Goal: Communication & Community: Participate in discussion

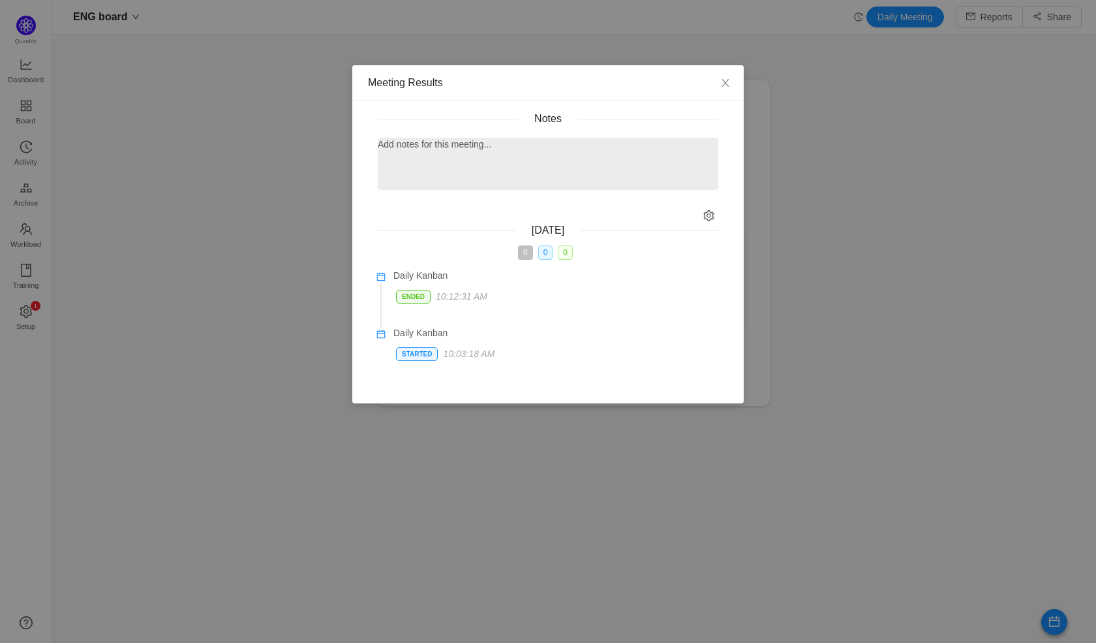
scroll to position [621, 1011]
click at [466, 168] on p at bounding box center [548, 166] width 325 height 14
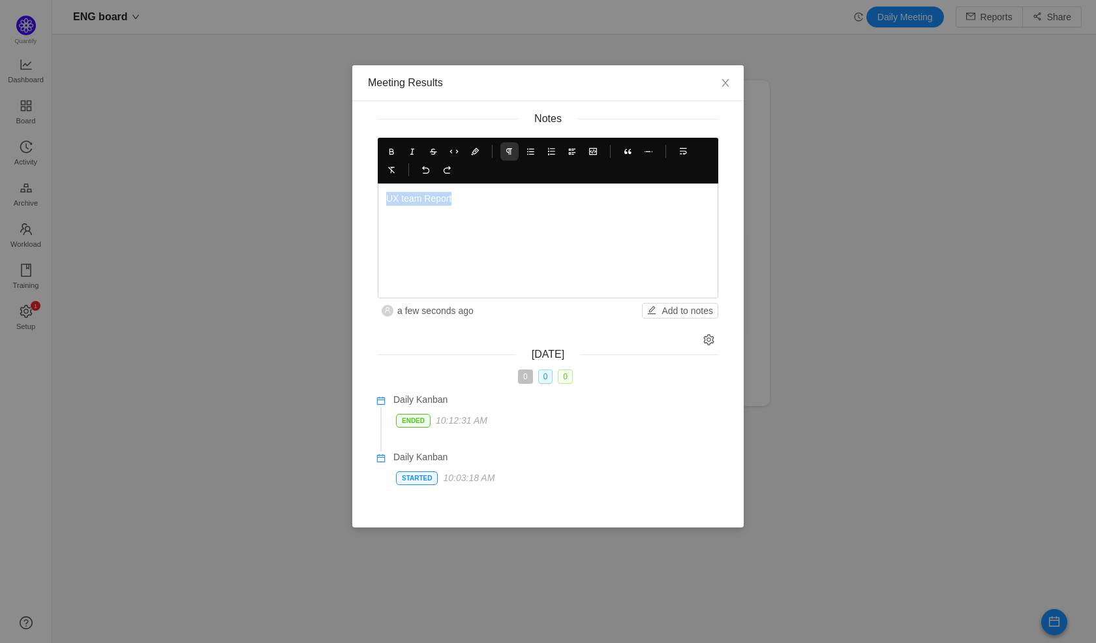
drag, startPoint x: 486, startPoint y: 200, endPoint x: 365, endPoint y: 198, distance: 121.3
click at [365, 199] on div "Notes UX team Report a few seconds ago Add to notes" at bounding box center [548, 215] width 372 height 207
click at [386, 145] on button at bounding box center [391, 151] width 18 height 18
click at [457, 210] on div "UX team Report" at bounding box center [548, 241] width 324 height 98
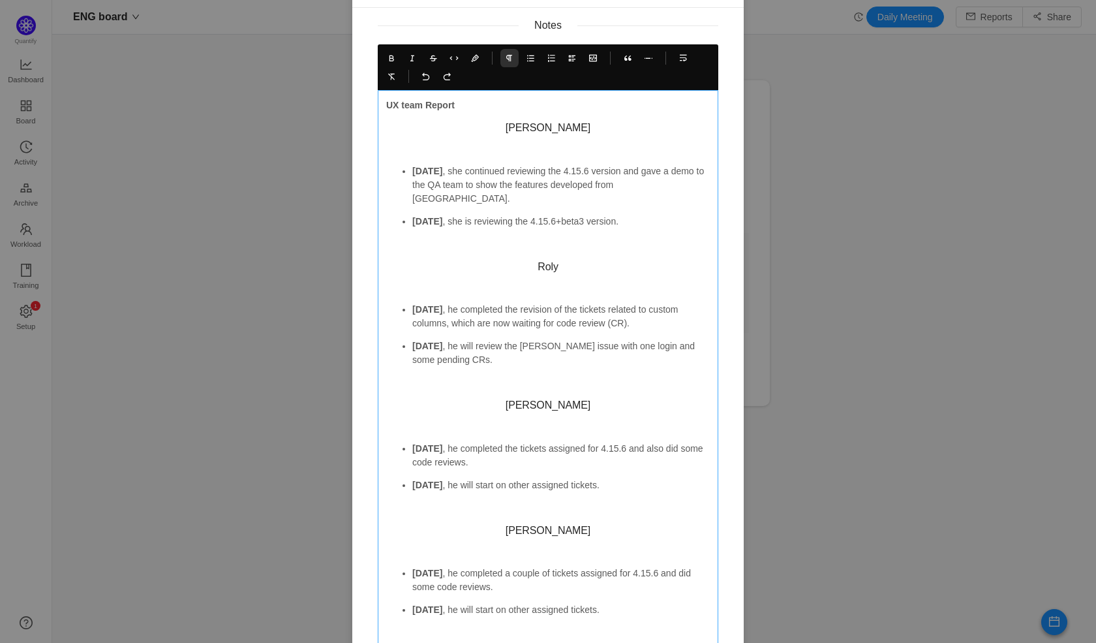
scroll to position [0, 0]
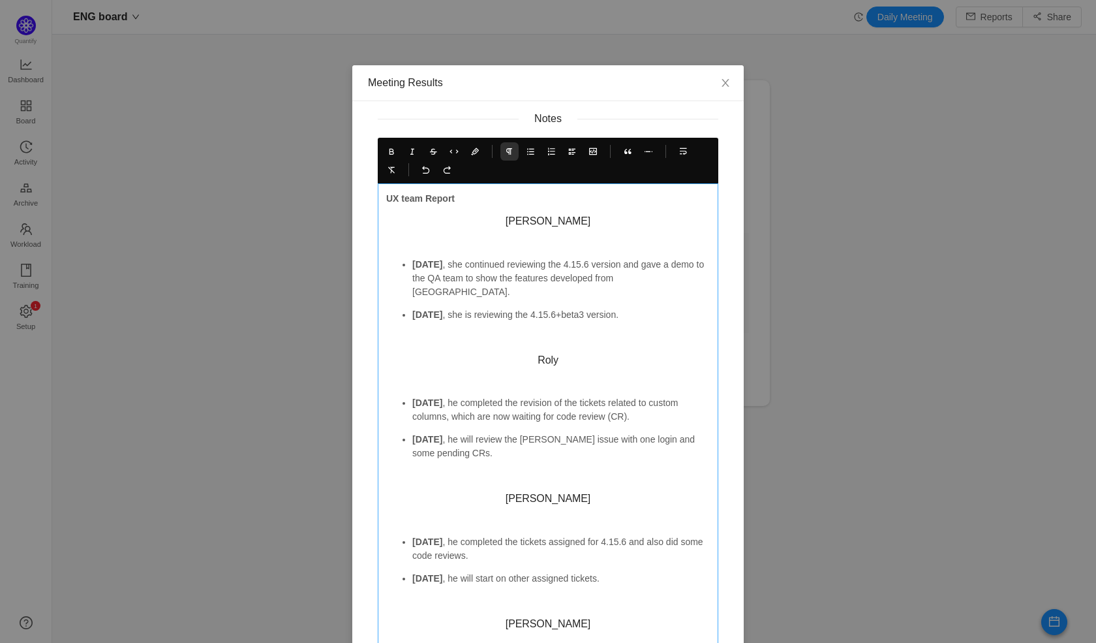
click at [534, 220] on h3 "[PERSON_NAME]" at bounding box center [548, 221] width 324 height 13
click at [505, 153] on icon at bounding box center [509, 151] width 9 height 9
click at [391, 223] on p "[PERSON_NAME]" at bounding box center [548, 222] width 324 height 14
click at [391, 222] on p "[PERSON_NAME]" at bounding box center [548, 222] width 324 height 14
click at [386, 144] on button at bounding box center [391, 151] width 18 height 18
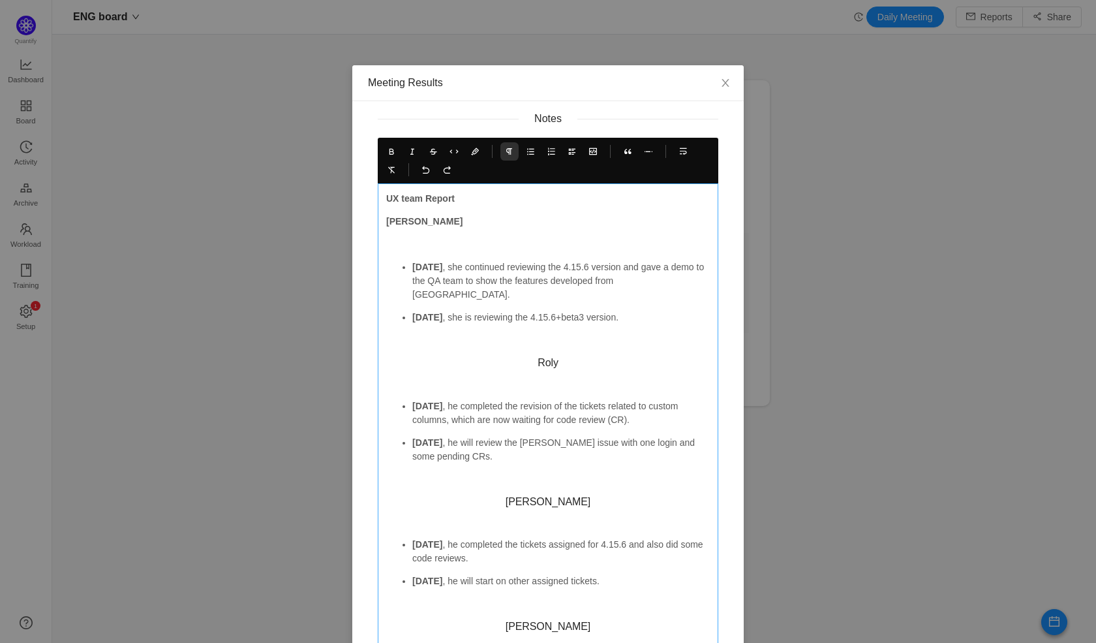
click at [421, 237] on p at bounding box center [548, 244] width 324 height 14
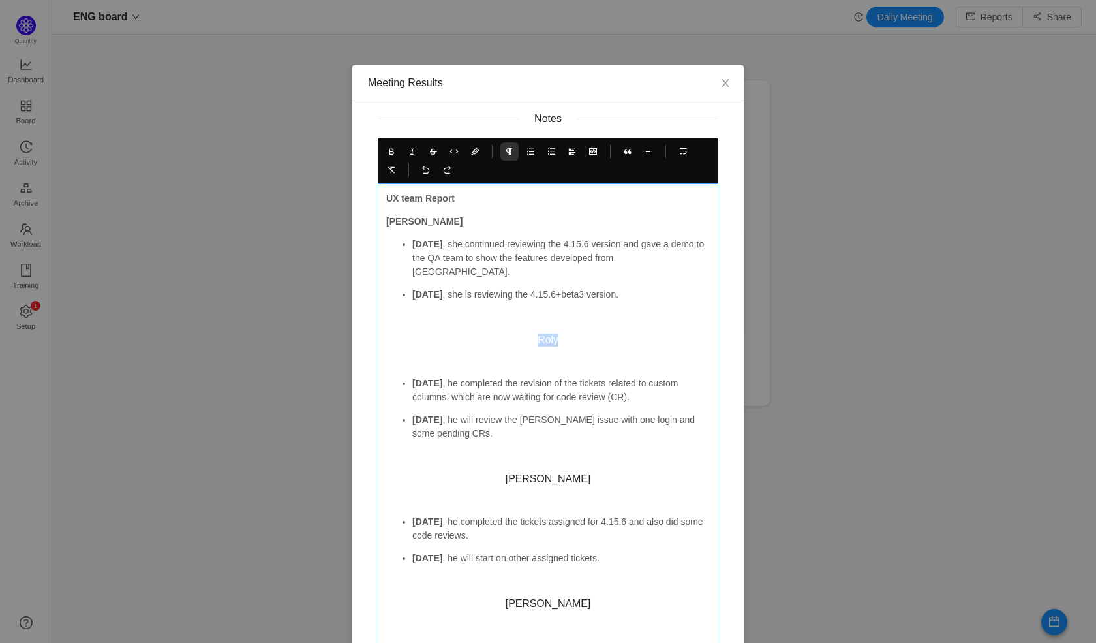
drag, startPoint x: 566, startPoint y: 329, endPoint x: 519, endPoint y: 327, distance: 47.7
click at [519, 333] on h3 "Roly" at bounding box center [548, 339] width 324 height 13
click at [506, 149] on icon at bounding box center [509, 151] width 9 height 9
click at [419, 311] on p at bounding box center [548, 318] width 324 height 14
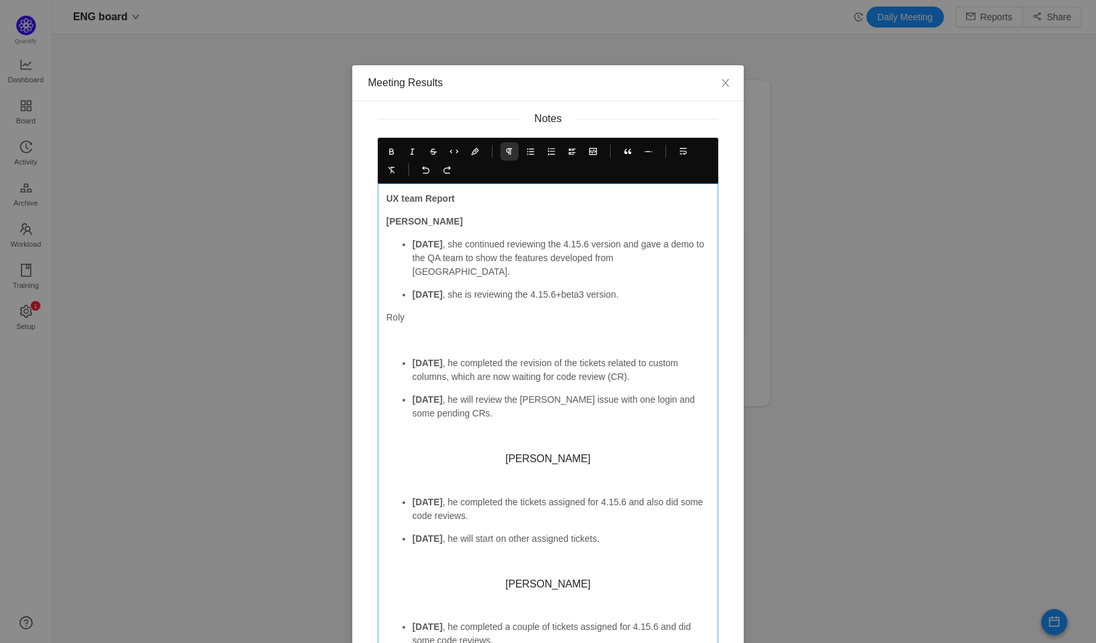
click at [386, 311] on p "Roly" at bounding box center [548, 318] width 324 height 14
click at [387, 153] on icon at bounding box center [391, 151] width 9 height 9
click at [386, 215] on p "[PERSON_NAME]" at bounding box center [548, 222] width 324 height 14
click at [547, 153] on icon at bounding box center [551, 151] width 9 height 9
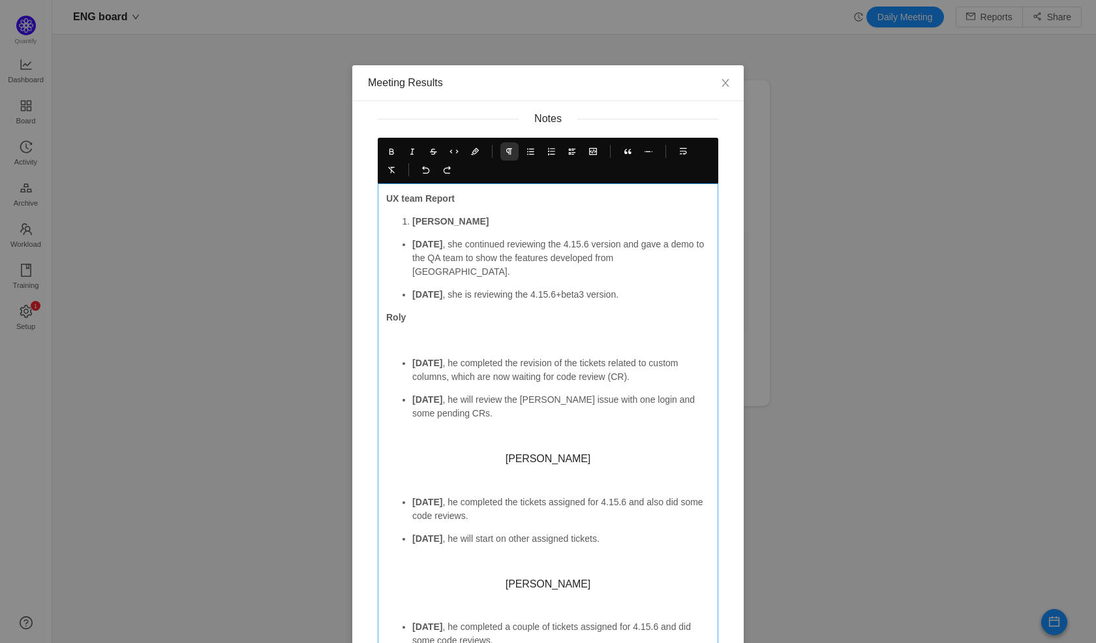
click at [404, 243] on ul "[DATE] , she continued reviewing the 4.15.6 version and gave a demo to the QA t…" at bounding box center [548, 269] width 324 height 64
click at [412, 243] on strong "[DATE]" at bounding box center [427, 244] width 30 height 10
click at [405, 245] on ul "[DATE] , she continued reviewing the 4.15.6 version and gave a demo to the QA t…" at bounding box center [548, 269] width 324 height 64
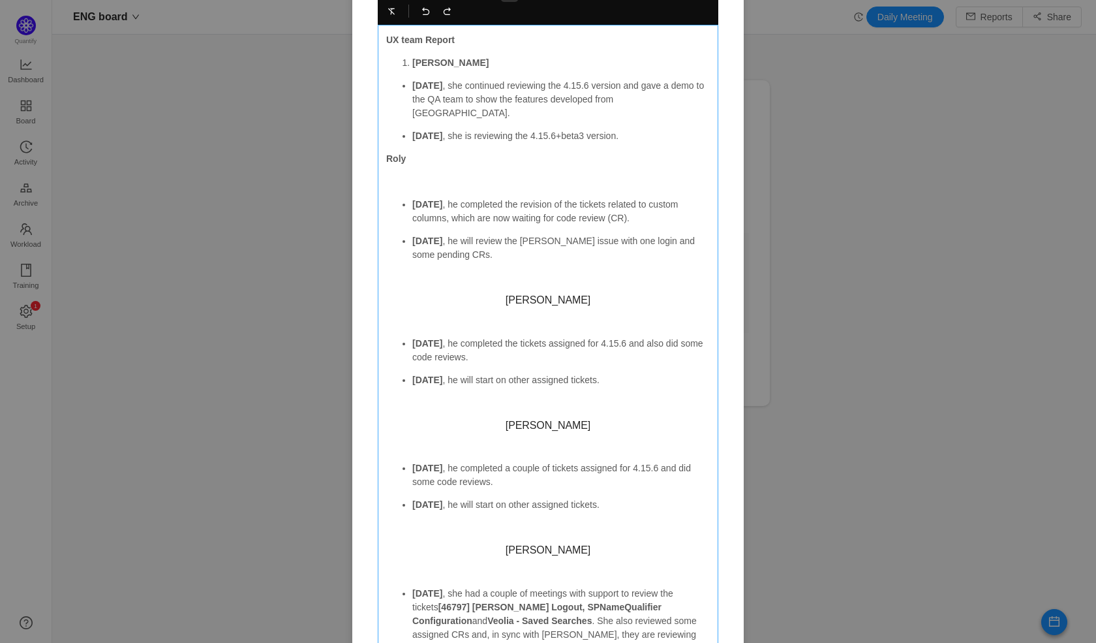
scroll to position [23, 0]
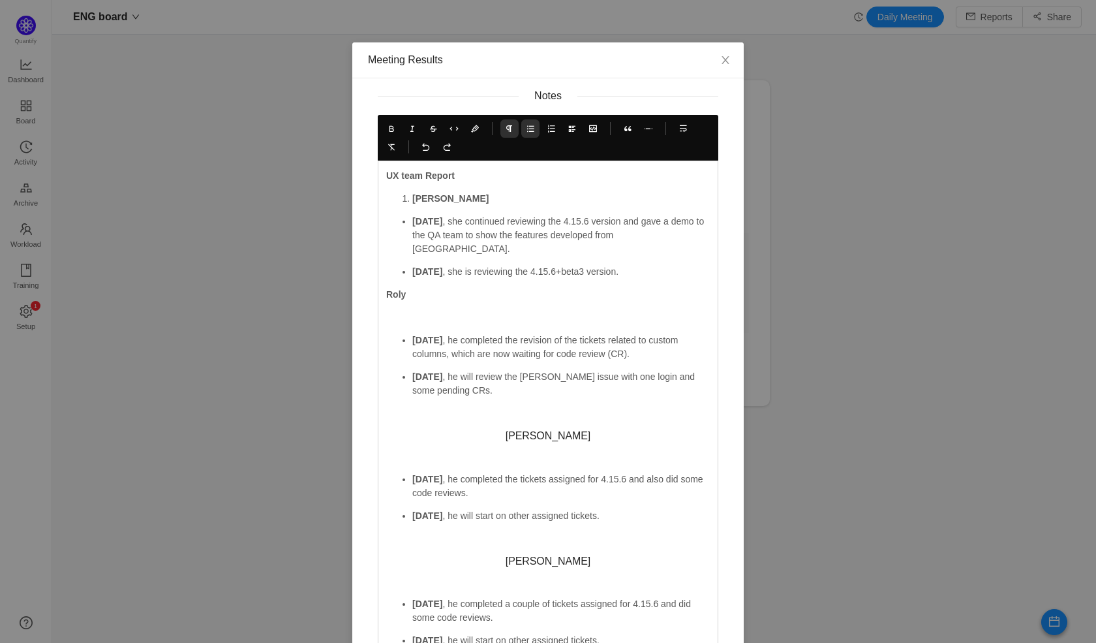
click at [528, 130] on icon at bounding box center [530, 128] width 9 height 9
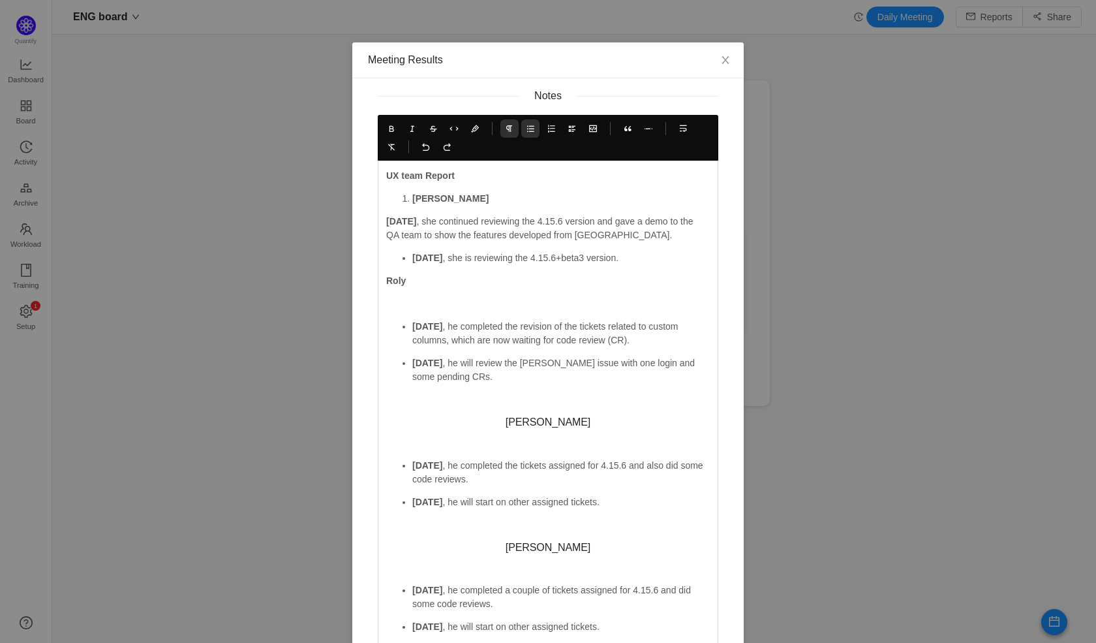
click at [528, 130] on icon at bounding box center [530, 128] width 9 height 9
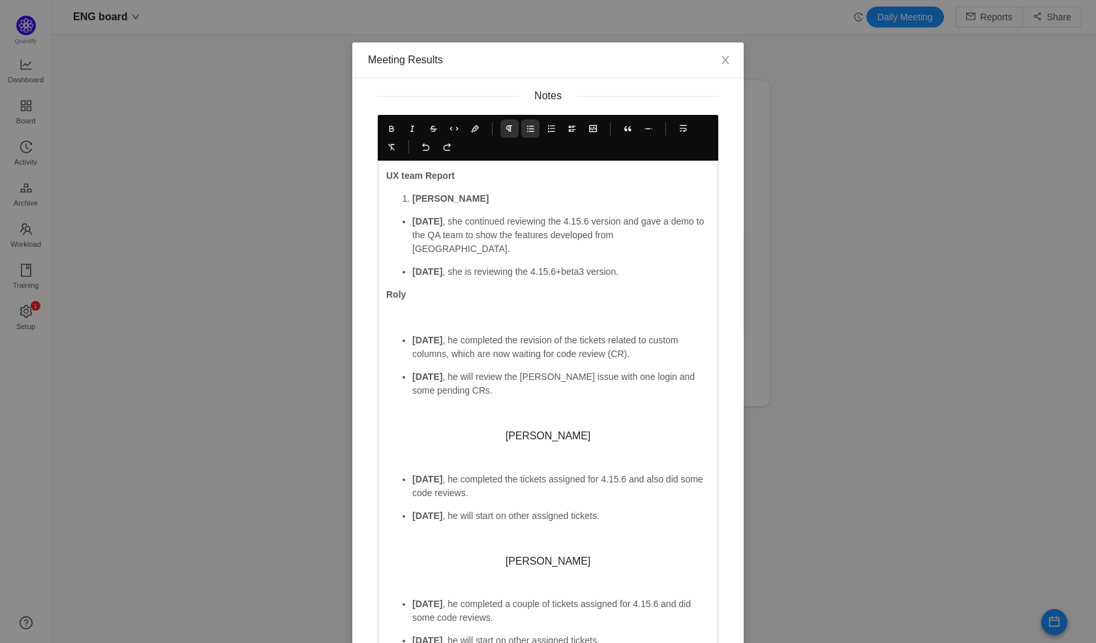
click at [528, 130] on icon at bounding box center [530, 128] width 9 height 9
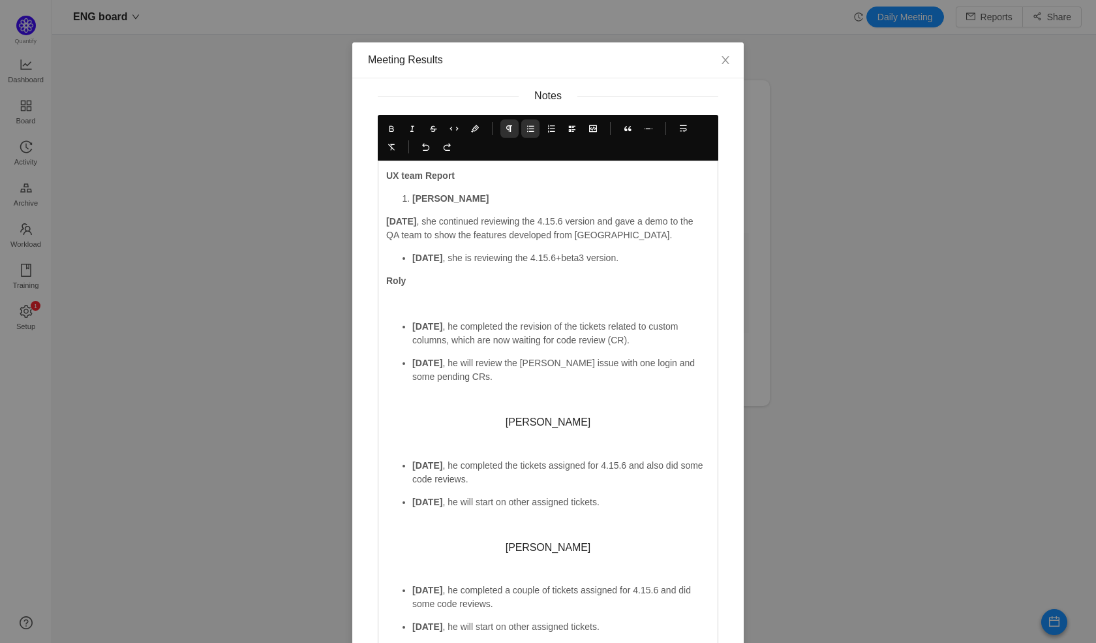
click at [528, 130] on icon at bounding box center [530, 128] width 9 height 9
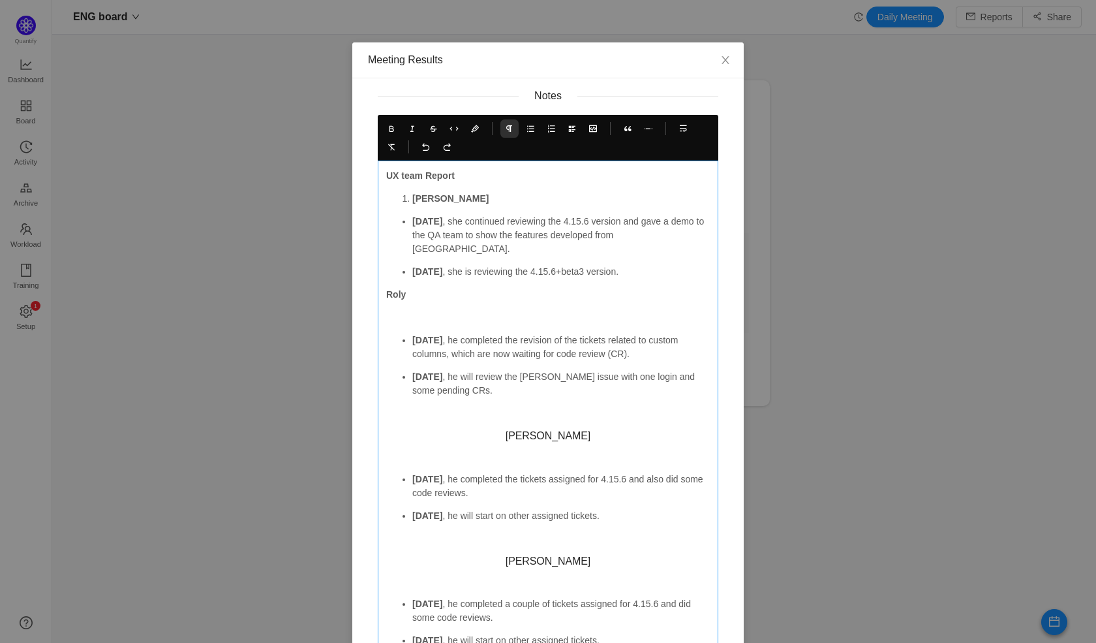
click at [421, 199] on strong "[PERSON_NAME]" at bounding box center [450, 198] width 76 height 10
click at [547, 129] on icon at bounding box center [551, 128] width 9 height 9
click at [526, 129] on icon at bounding box center [530, 128] width 9 height 9
click at [412, 221] on strong "[DATE]" at bounding box center [427, 221] width 30 height 10
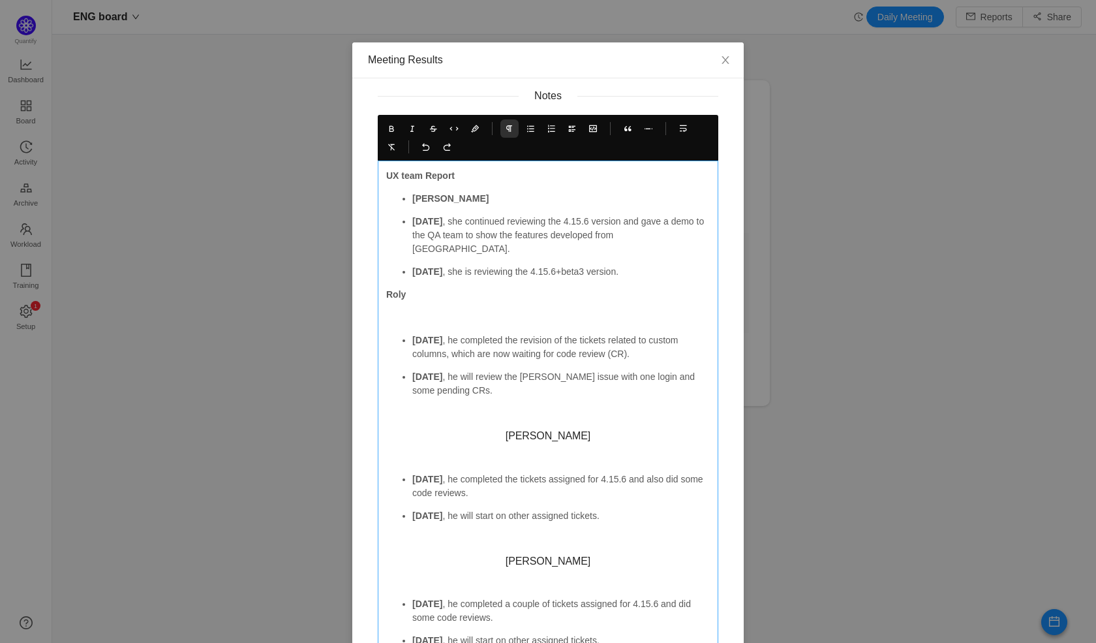
click at [412, 220] on strong "[DATE]" at bounding box center [427, 221] width 30 height 10
click at [526, 130] on icon at bounding box center [530, 128] width 9 height 9
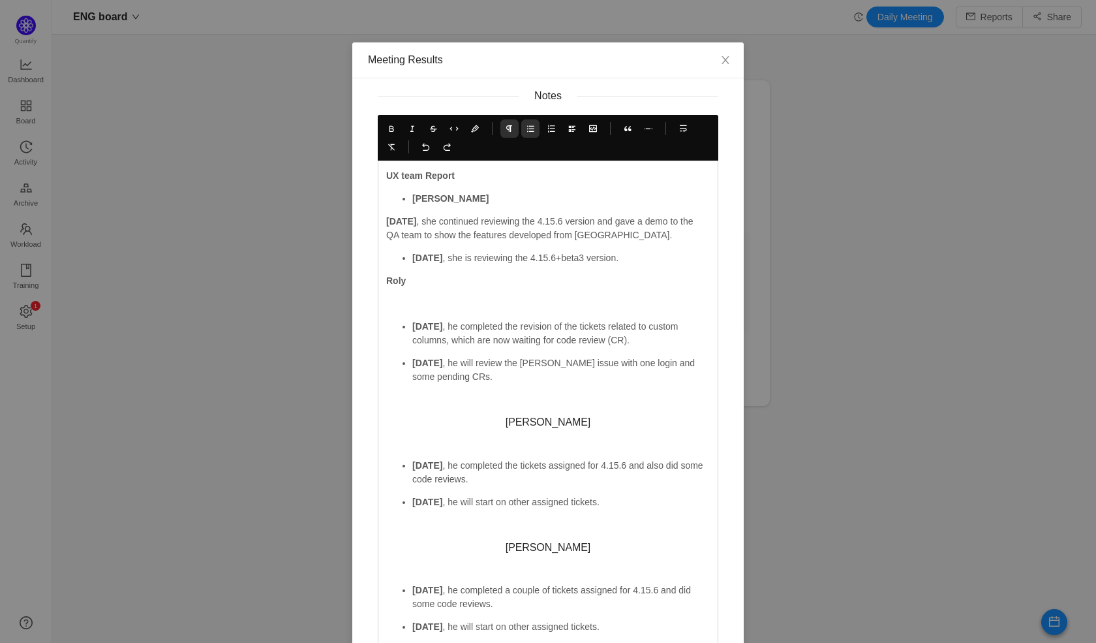
click at [526, 130] on icon at bounding box center [530, 128] width 9 height 9
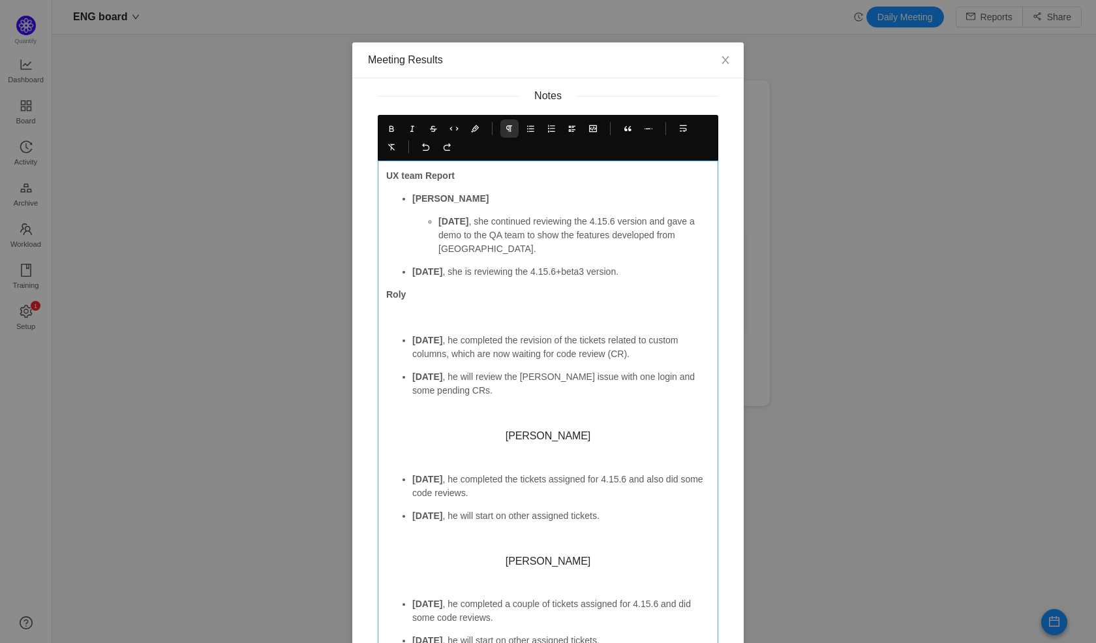
click at [405, 269] on ul "[PERSON_NAME] [DATE] , she continued reviewing the 4.15.6 version and gave a de…" at bounding box center [548, 235] width 324 height 87
click at [379, 291] on div "UX team Report [PERSON_NAME] [DATE] , she continued reviewing the 4.15.6 versio…" at bounding box center [548, 490] width 341 height 661
click at [386, 296] on strong "Roly" at bounding box center [396, 294] width 20 height 10
click at [526, 130] on icon at bounding box center [530, 128] width 9 height 9
click at [412, 345] on p "[DATE] , he completed the revision of the tickets related to custom columns, wh…" at bounding box center [560, 346] width 297 height 27
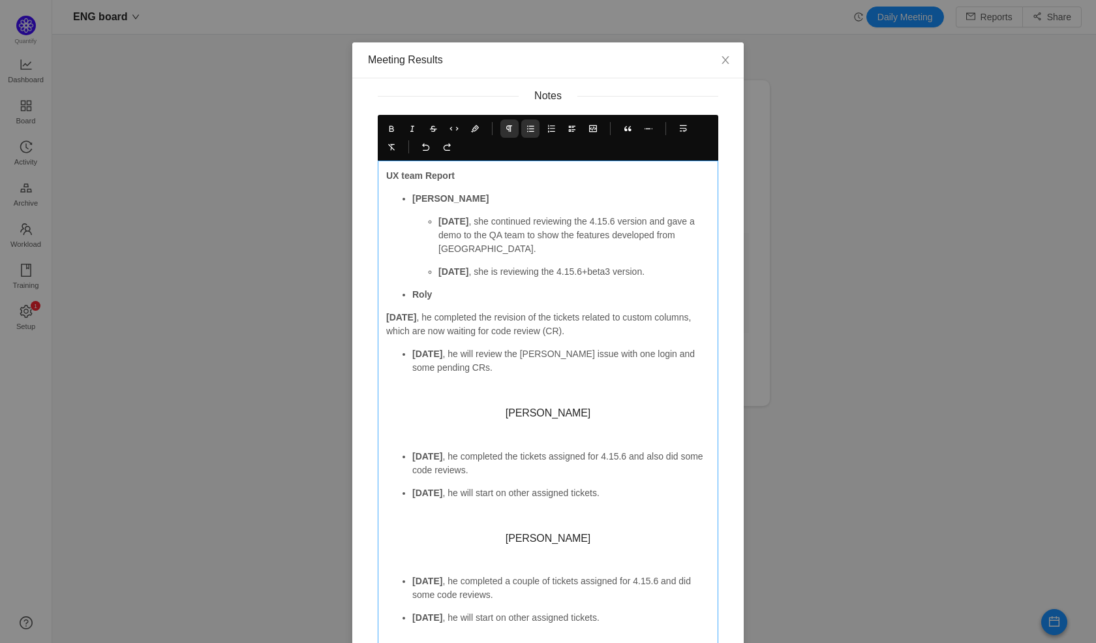
click at [529, 129] on button at bounding box center [530, 128] width 18 height 18
click at [412, 350] on strong "[DATE]" at bounding box center [427, 353] width 30 height 10
drag, startPoint x: 563, startPoint y: 420, endPoint x: 508, endPoint y: 415, distance: 55.7
click at [508, 416] on div "UX team Report [PERSON_NAME] [DATE] , she continued reviewing the 4.15.6 versio…" at bounding box center [548, 475] width 324 height 613
click at [508, 130] on icon at bounding box center [509, 128] width 9 height 9
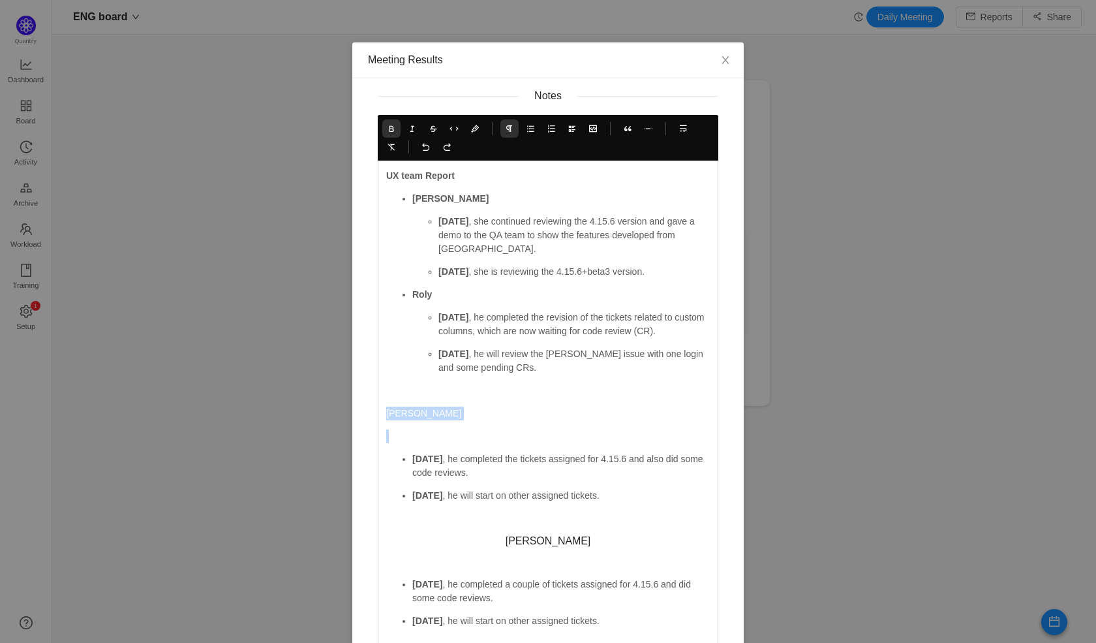
click at [387, 125] on icon at bounding box center [391, 128] width 9 height 9
click at [526, 127] on icon at bounding box center [530, 128] width 9 height 9
click at [417, 430] on p at bounding box center [560, 436] width 297 height 14
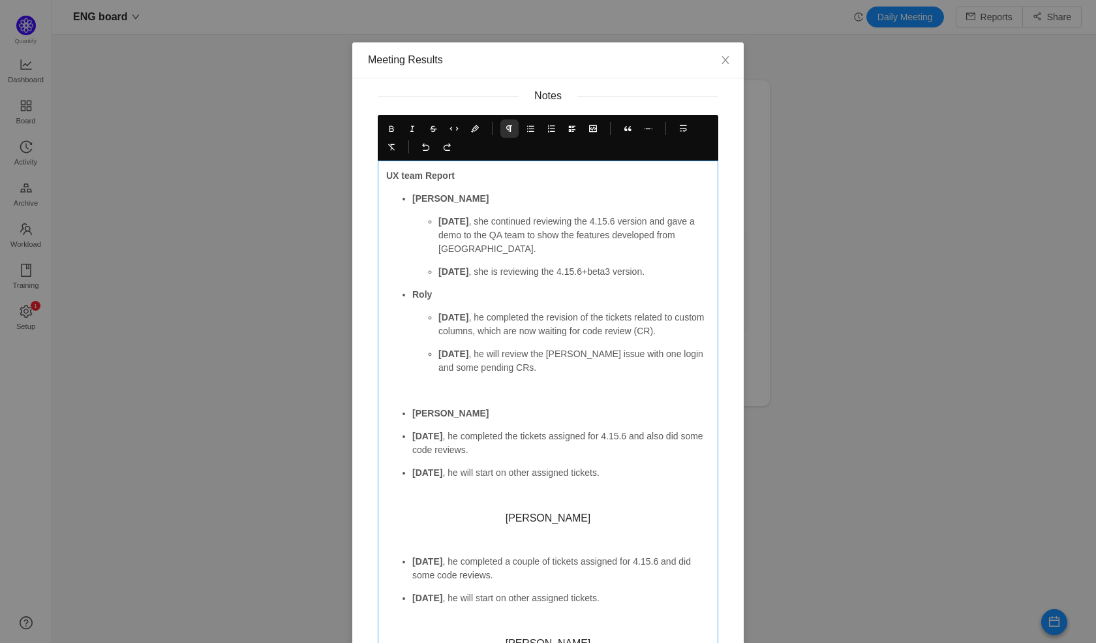
click at [412, 436] on strong "[DATE]" at bounding box center [427, 436] width 30 height 10
click at [412, 474] on strong "[DATE]" at bounding box center [427, 472] width 30 height 10
click at [543, 516] on h3 "[PERSON_NAME]" at bounding box center [548, 517] width 324 height 13
click at [508, 123] on button at bounding box center [509, 128] width 18 height 18
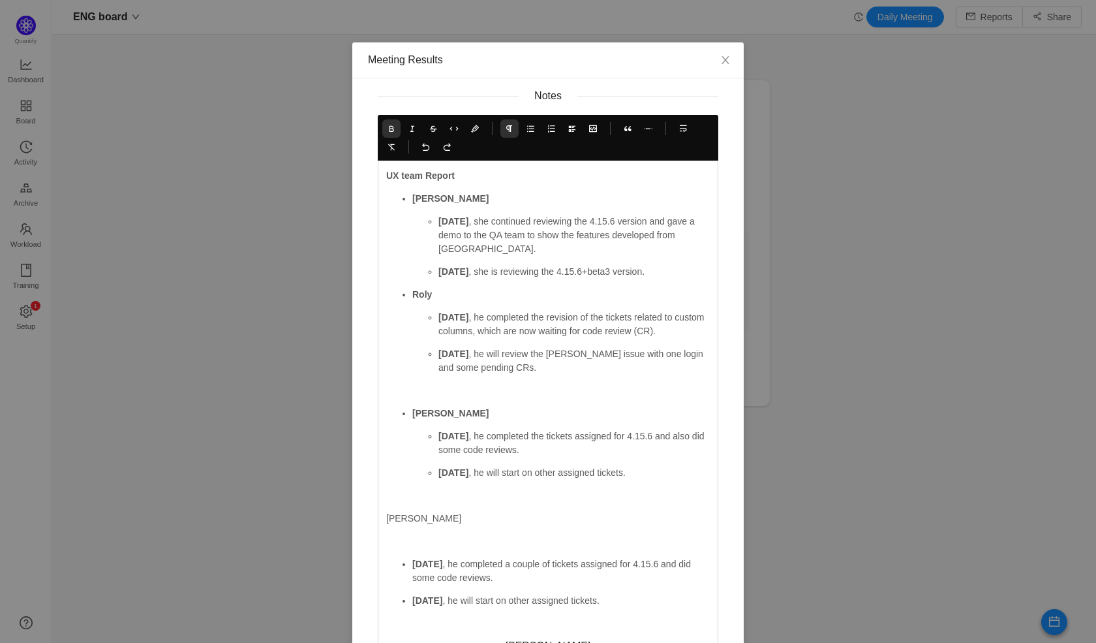
click at [388, 126] on icon at bounding box center [391, 128] width 9 height 9
click at [528, 125] on icon at bounding box center [530, 128] width 9 height 9
click at [410, 540] on p at bounding box center [548, 541] width 324 height 14
click at [412, 566] on strong "[DATE]" at bounding box center [427, 563] width 30 height 10
click at [412, 600] on strong "[DATE]" at bounding box center [427, 600] width 30 height 10
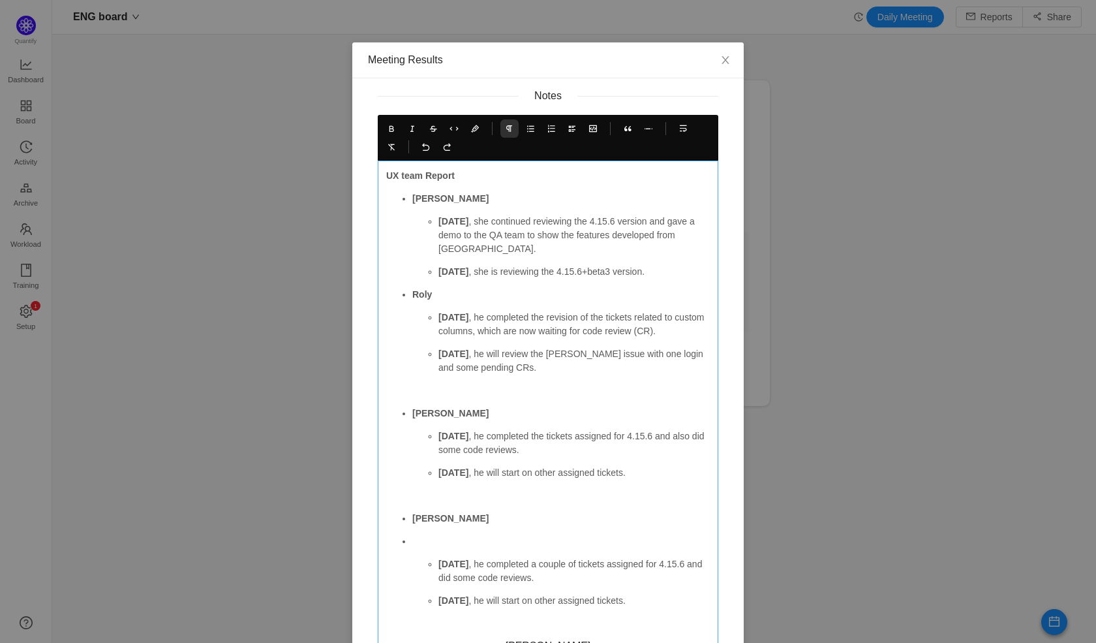
click at [429, 543] on p at bounding box center [560, 541] width 297 height 14
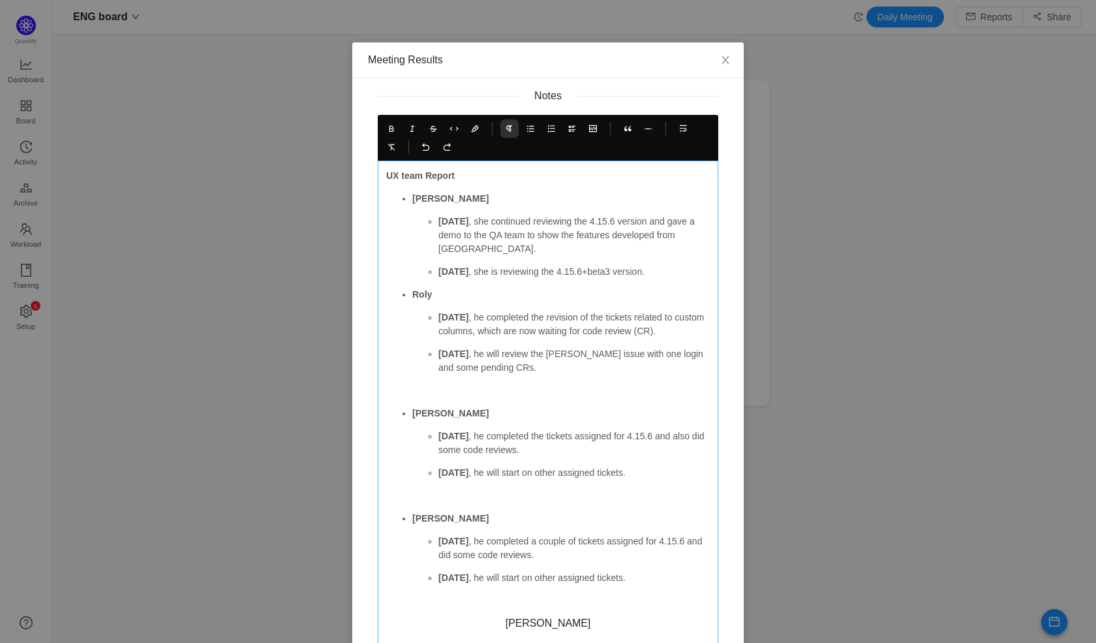
click at [443, 496] on p at bounding box center [548, 496] width 324 height 14
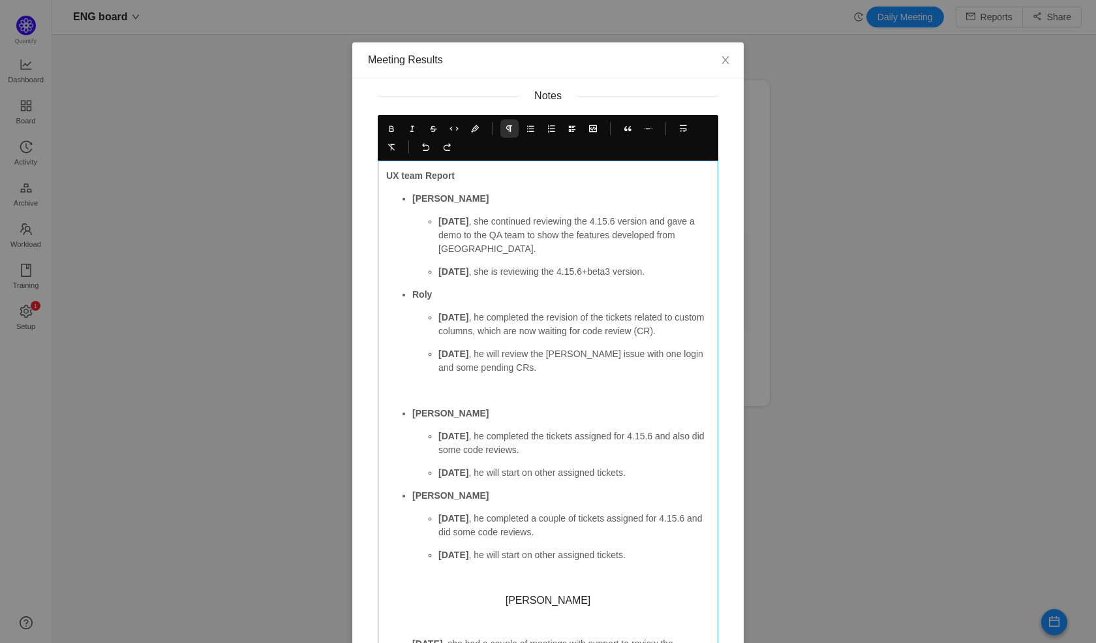
click at [412, 393] on p at bounding box center [548, 391] width 324 height 14
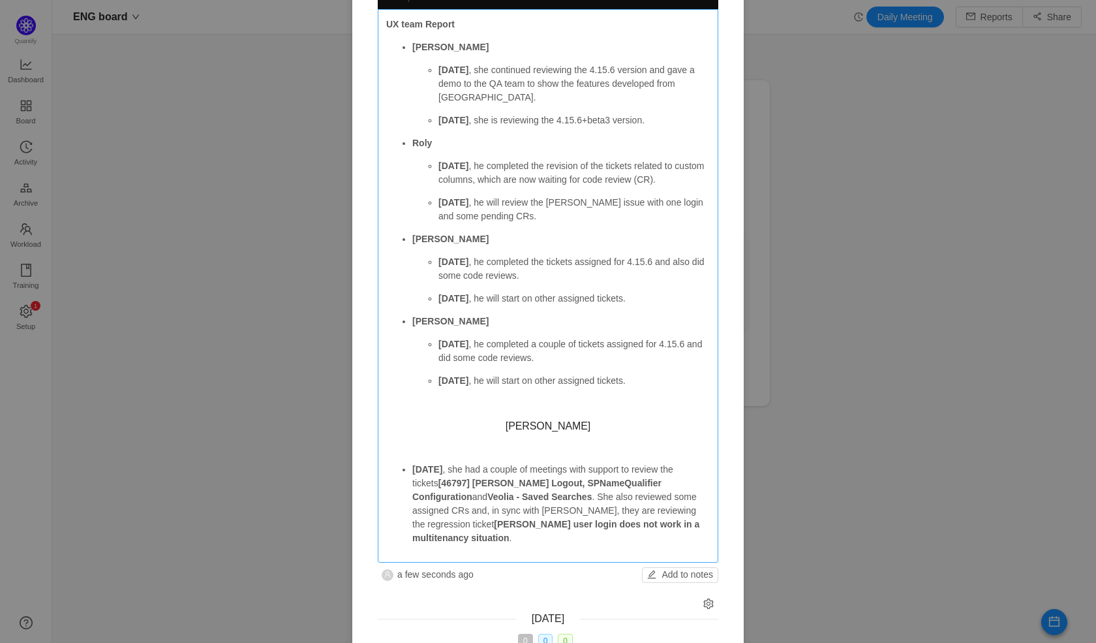
scroll to position [183, 0]
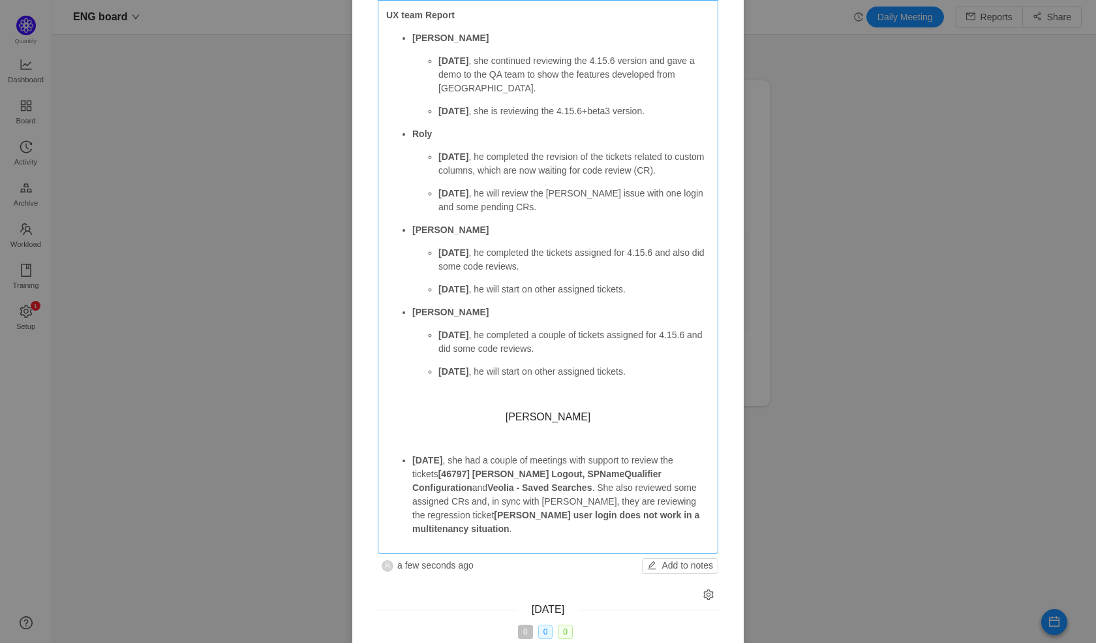
click at [549, 421] on h3 "[PERSON_NAME]" at bounding box center [548, 416] width 324 height 13
click at [549, 420] on h3 "[PERSON_NAME]" at bounding box center [548, 416] width 324 height 13
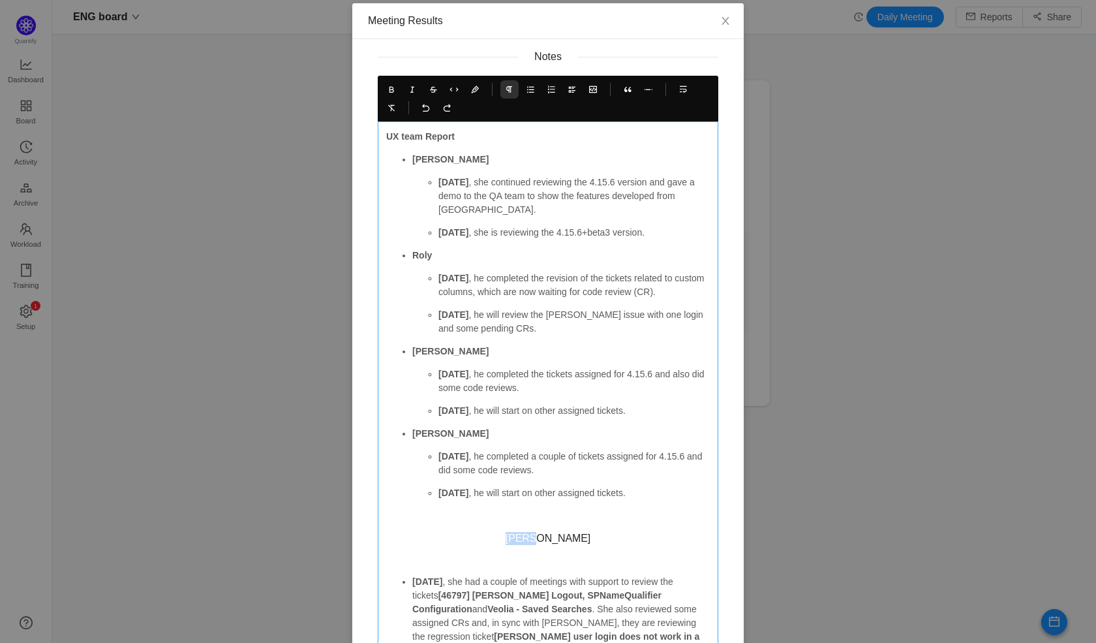
scroll to position [0, 0]
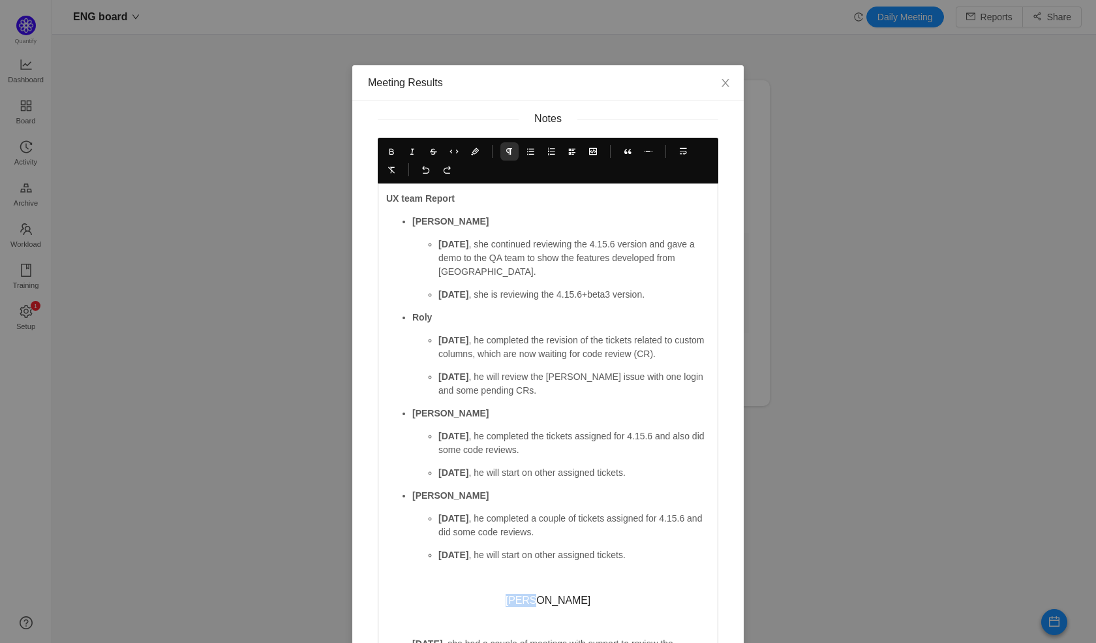
click at [505, 153] on icon at bounding box center [509, 151] width 9 height 9
click at [526, 155] on icon at bounding box center [530, 151] width 9 height 9
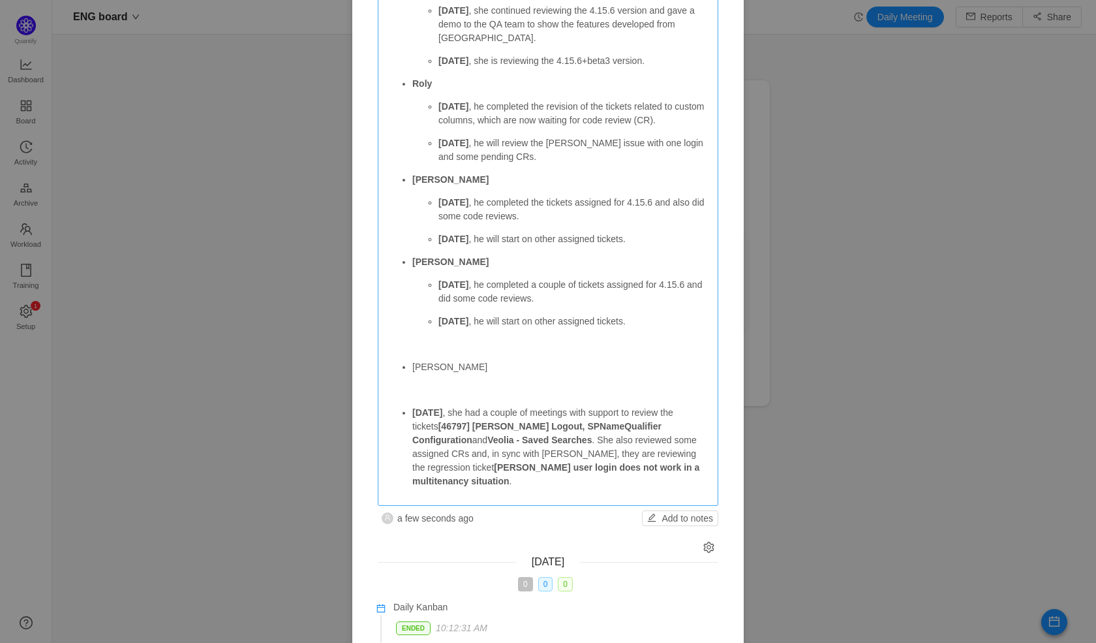
scroll to position [243, 0]
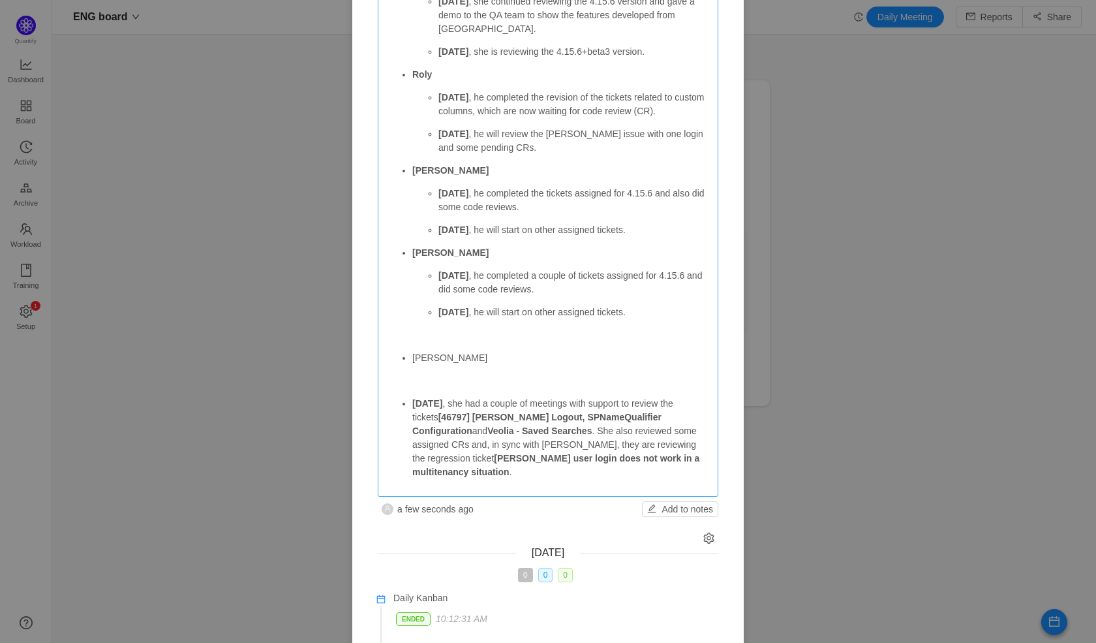
click at [446, 376] on p at bounding box center [548, 381] width 324 height 14
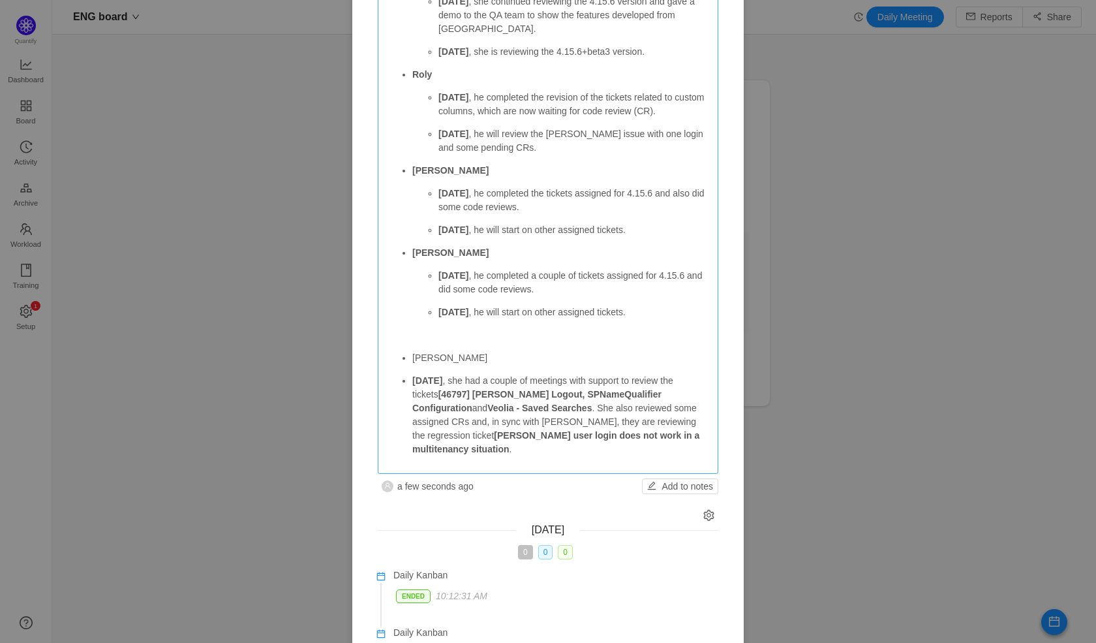
click at [412, 381] on strong "[DATE]" at bounding box center [427, 380] width 30 height 10
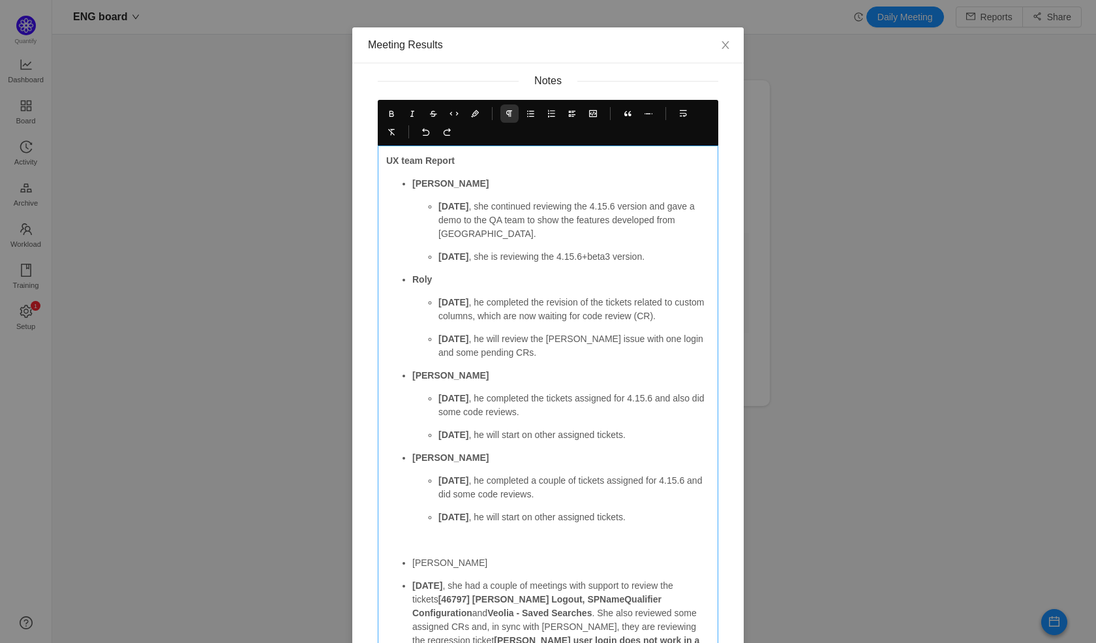
scroll to position [0, 0]
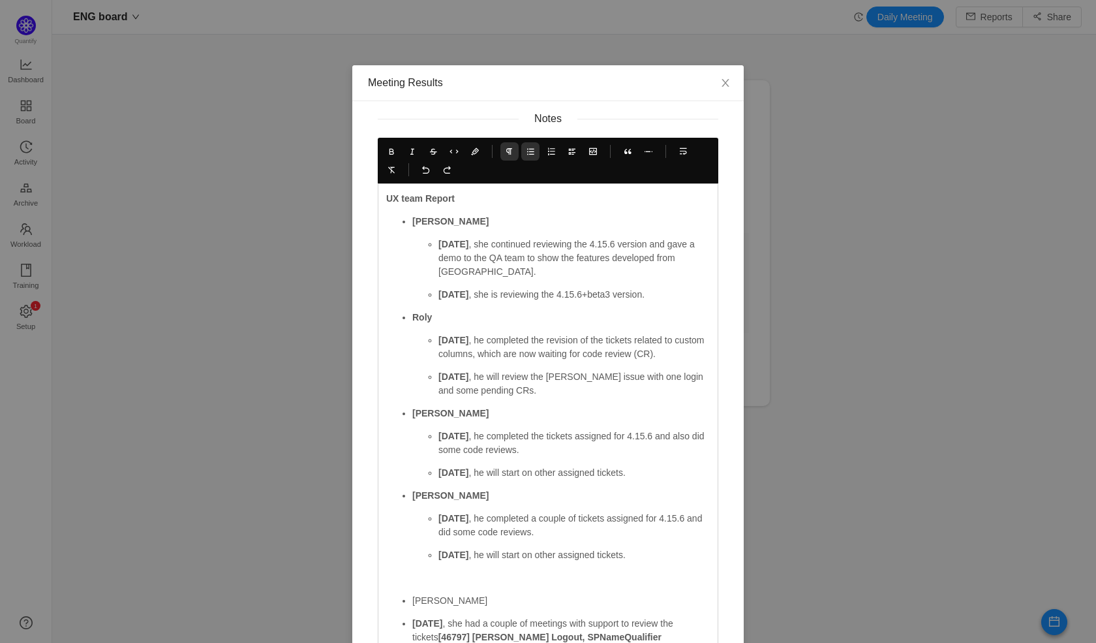
click at [527, 155] on icon at bounding box center [530, 151] width 9 height 9
click at [527, 153] on icon at bounding box center [530, 151] width 9 height 9
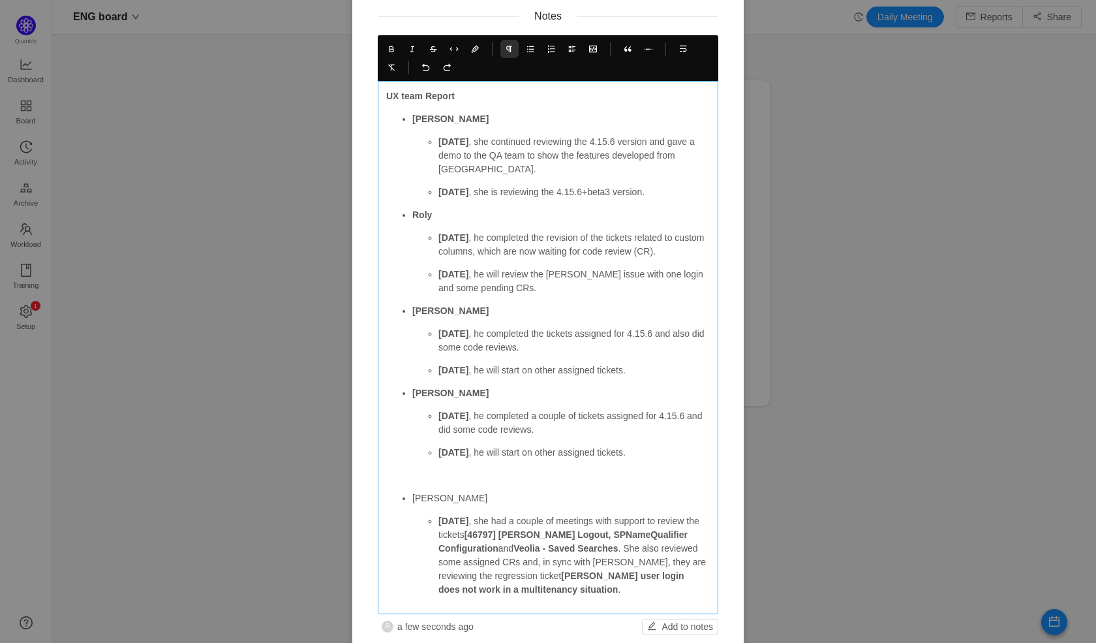
scroll to position [112, 0]
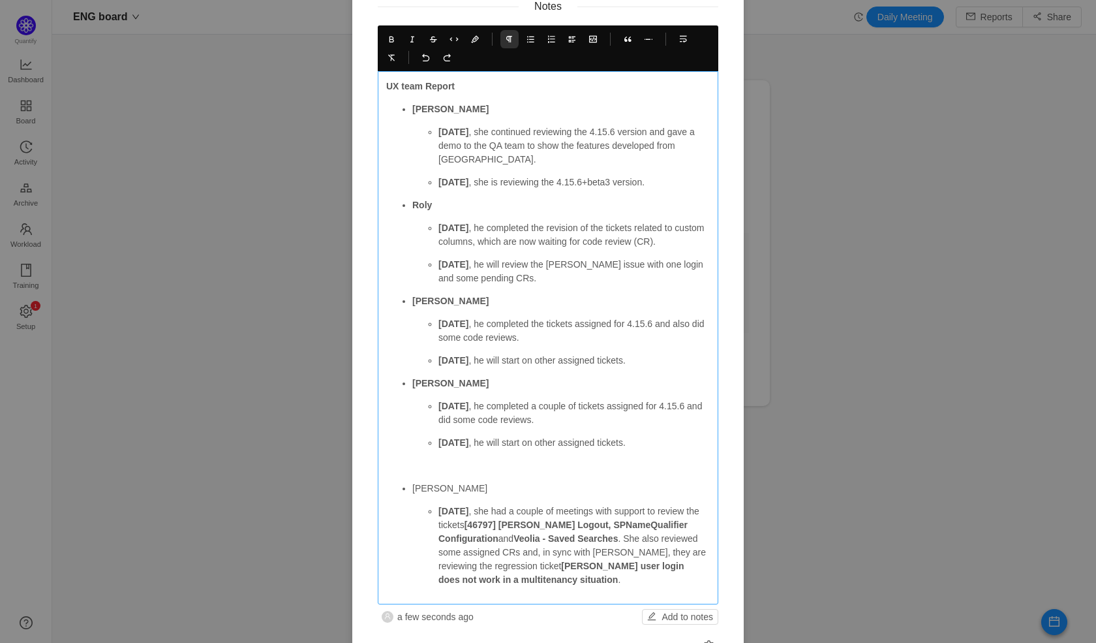
click at [412, 490] on p "[PERSON_NAME]" at bounding box center [560, 488] width 297 height 14
click at [387, 38] on icon at bounding box center [391, 39] width 9 height 9
click at [462, 129] on strong "[DATE]" at bounding box center [453, 132] width 30 height 10
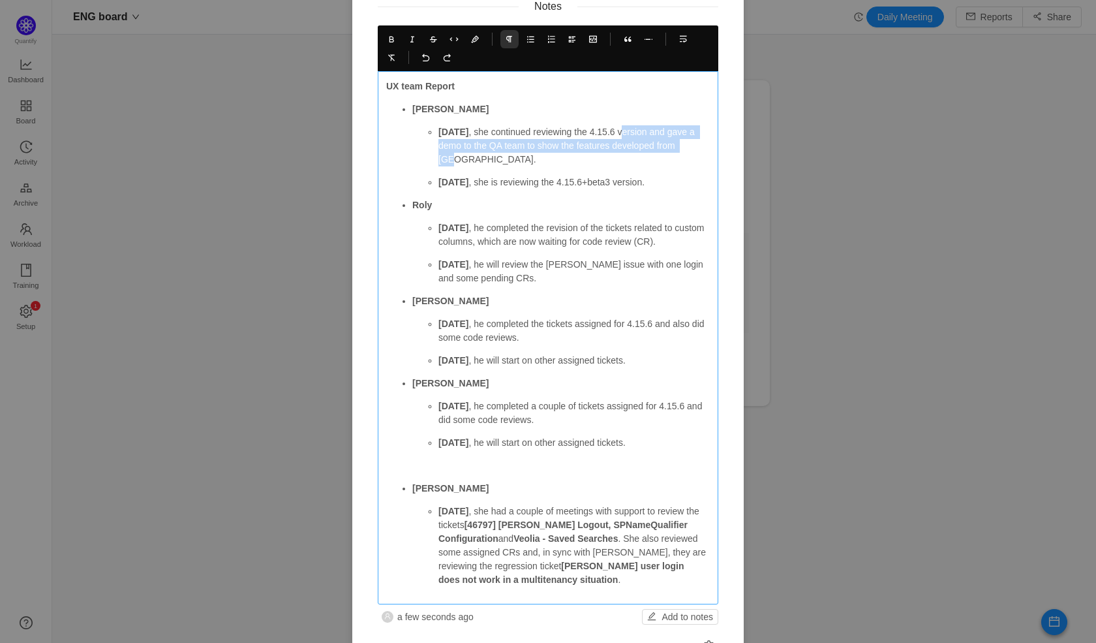
drag, startPoint x: 622, startPoint y: 134, endPoint x: 696, endPoint y: 144, distance: 75.0
click at [697, 145] on p "[DATE] , she continued reviewing the 4.15.6 version and gave a demo to the QA t…" at bounding box center [573, 145] width 271 height 41
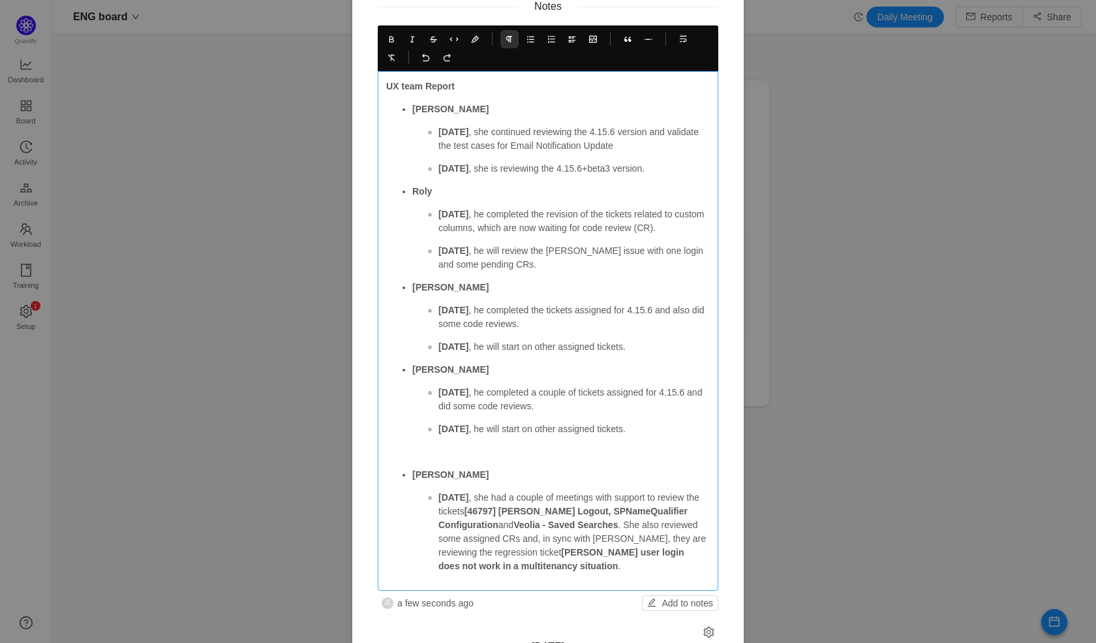
click at [650, 170] on p "[DATE] , she is reviewing the 4.15.6+beta3 version." at bounding box center [573, 169] width 271 height 14
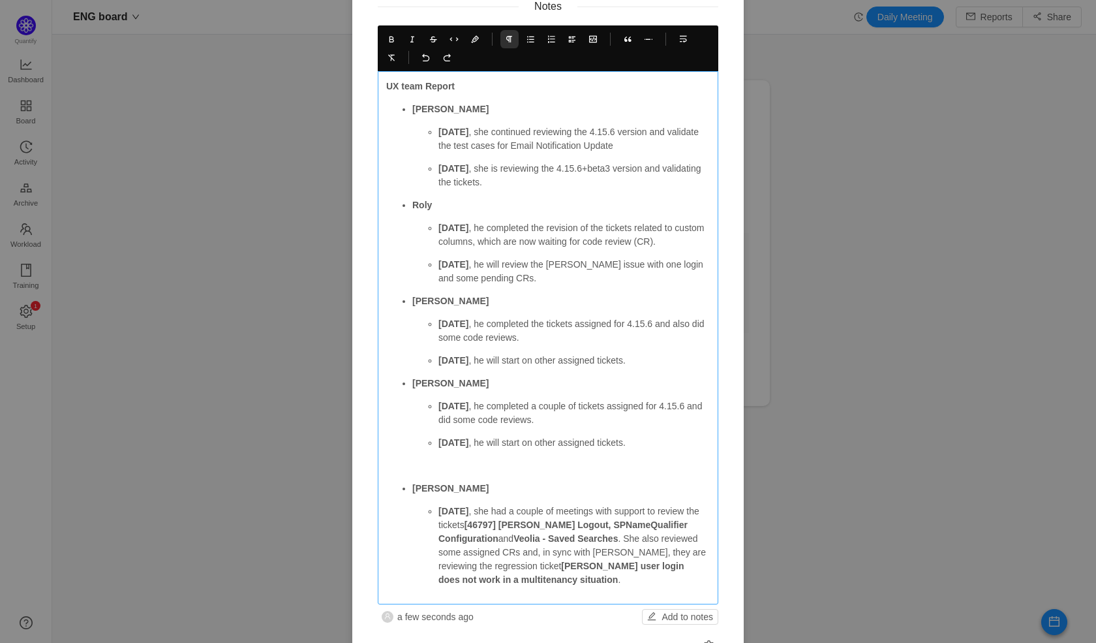
click at [451, 131] on strong "[DATE]" at bounding box center [453, 132] width 30 height 10
copy strong "[DATE]"
click at [462, 222] on strong "[DATE]" at bounding box center [453, 227] width 30 height 10
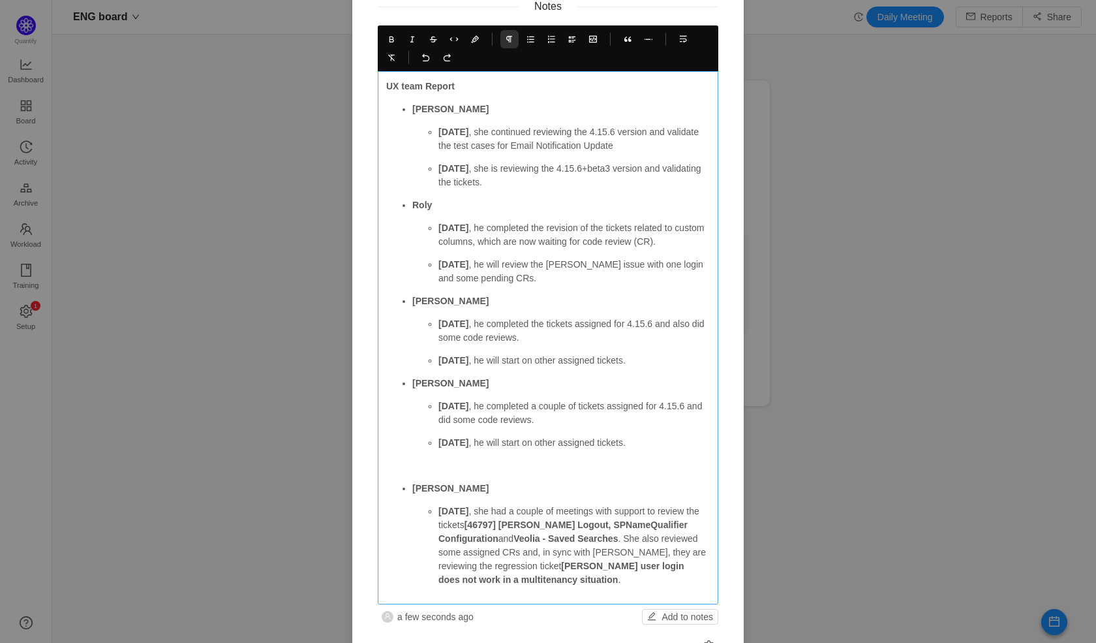
click at [464, 327] on strong "[DATE]" at bounding box center [453, 323] width 30 height 10
click at [458, 417] on p "[DATE] , he completed a couple of tickets assigned for 4.15.6 and did some code…" at bounding box center [573, 412] width 271 height 27
click at [457, 406] on strong "[DATE]" at bounding box center [453, 406] width 30 height 10
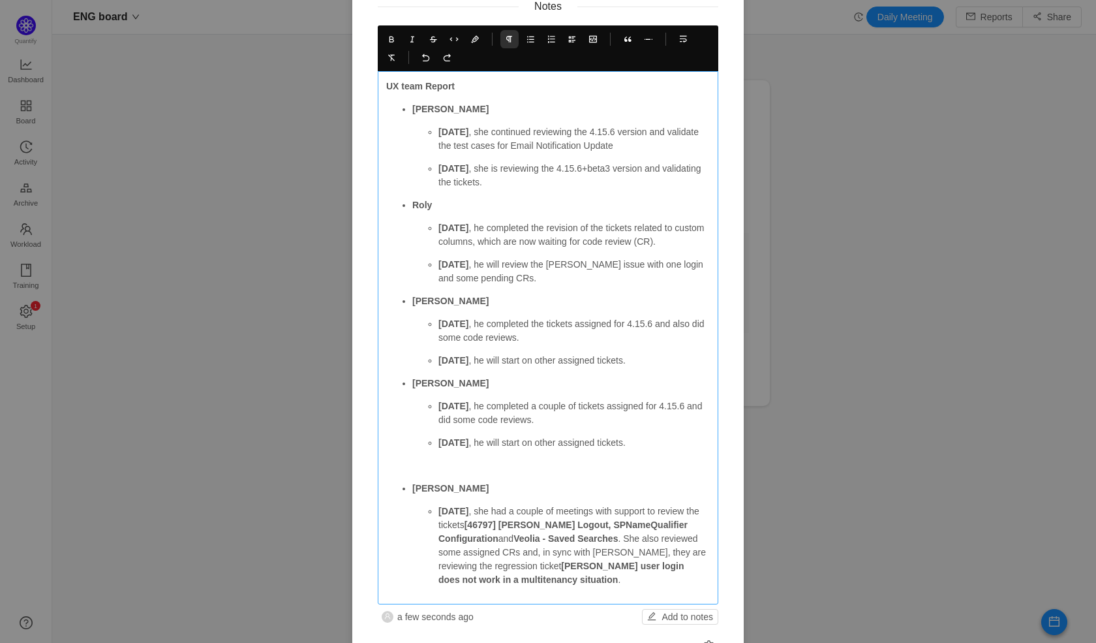
click at [461, 509] on strong "[DATE]" at bounding box center [453, 511] width 30 height 10
click at [545, 230] on p "[DATE] , he completed the revision of the tickets related to custom columns, wh…" at bounding box center [573, 234] width 271 height 27
click at [542, 228] on p "[DATE] , he completed the revision of the tickets related to custom columns, wh…" at bounding box center [573, 234] width 271 height 27
click at [633, 228] on p "[DATE] , he completed the revision of the tickets related to custom columns, wh…" at bounding box center [573, 234] width 271 height 27
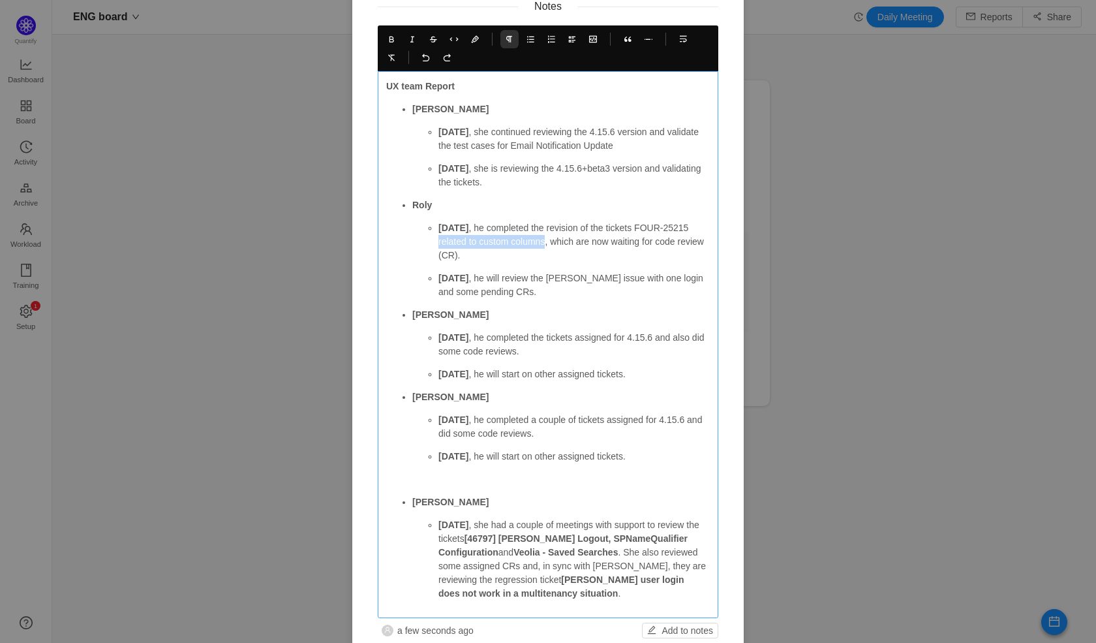
click at [546, 241] on p "[DATE] , he completed the revision of the tickets FOUR-25215 related to custom …" at bounding box center [573, 241] width 271 height 41
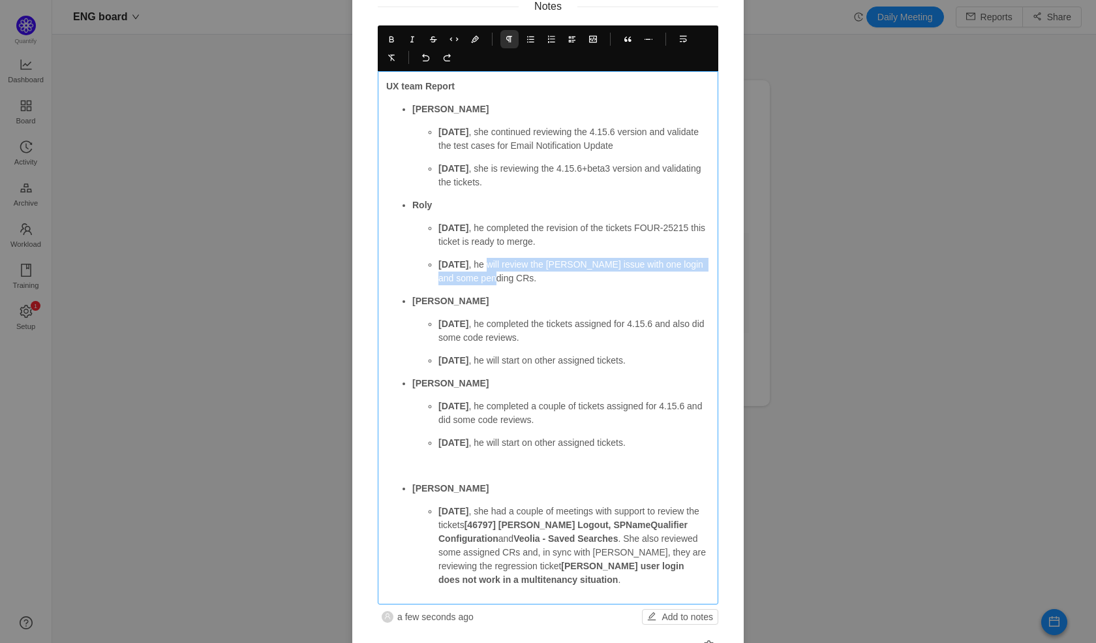
drag, startPoint x: 479, startPoint y: 265, endPoint x: 498, endPoint y: 279, distance: 23.7
click at [498, 279] on p "[DATE] , he will review the [PERSON_NAME] issue with one login and some pending…" at bounding box center [573, 271] width 271 height 27
click at [505, 262] on p "[DATE] , he will review the [PERSON_NAME] issue with one login and some pending…" at bounding box center [573, 271] width 271 height 27
click at [483, 265] on p "[DATE] , he will review the [PERSON_NAME] issue with one login and some pending…" at bounding box center [573, 271] width 271 height 27
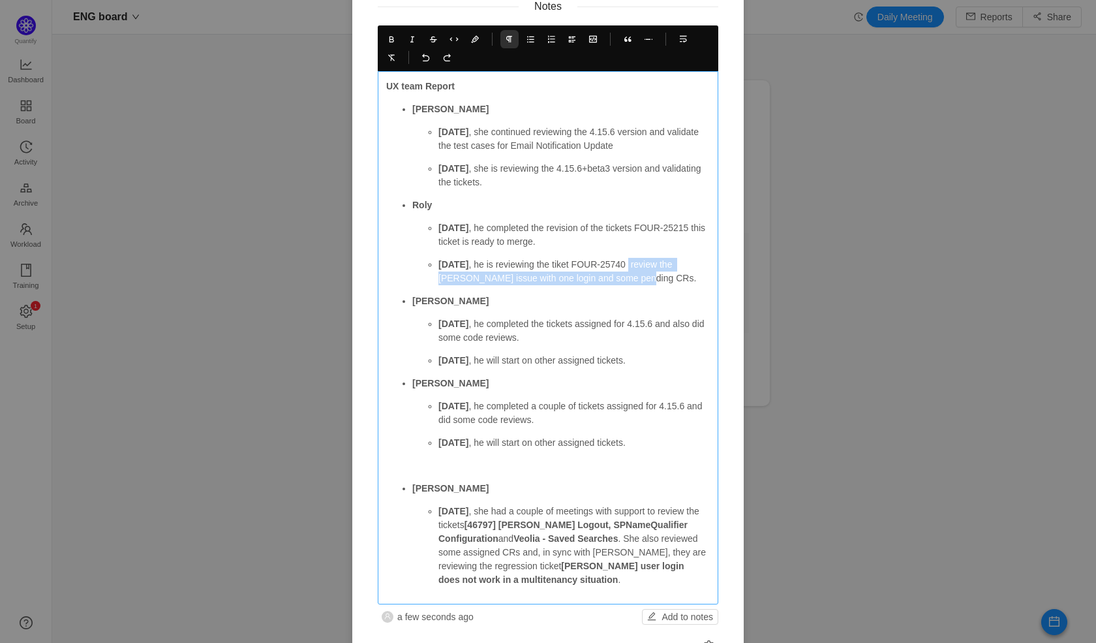
click at [620, 282] on p "[DATE] , he is reviewing the tiket FOUR-25740 review the [PERSON_NAME] issue wi…" at bounding box center [573, 271] width 271 height 27
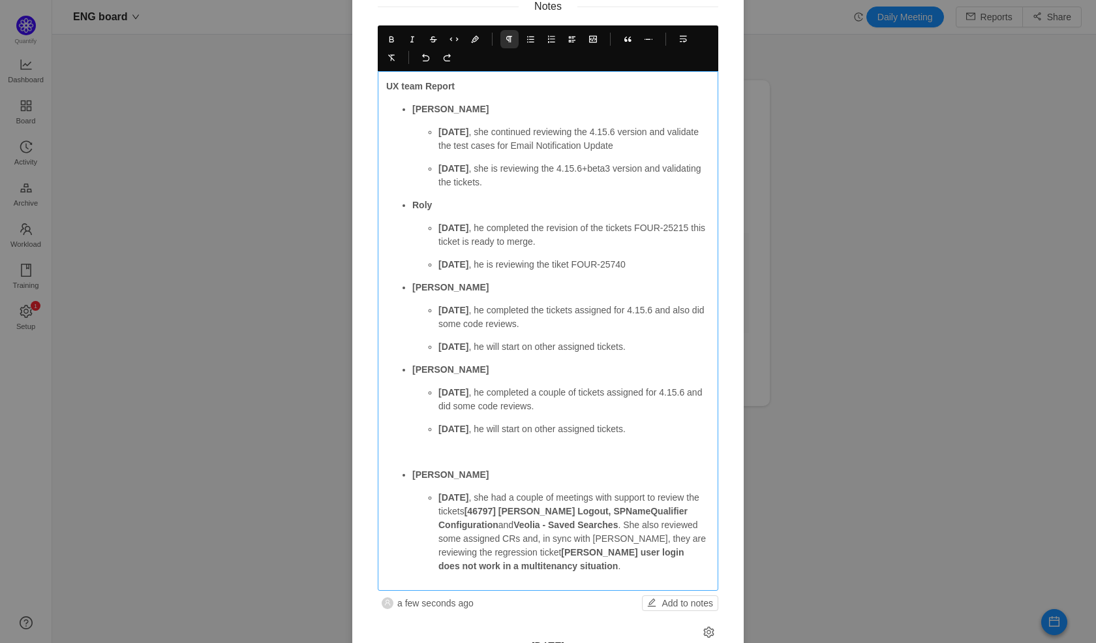
click at [544, 262] on p "[DATE] , he is reviewing the tiket FOUR-25740" at bounding box center [573, 265] width 271 height 14
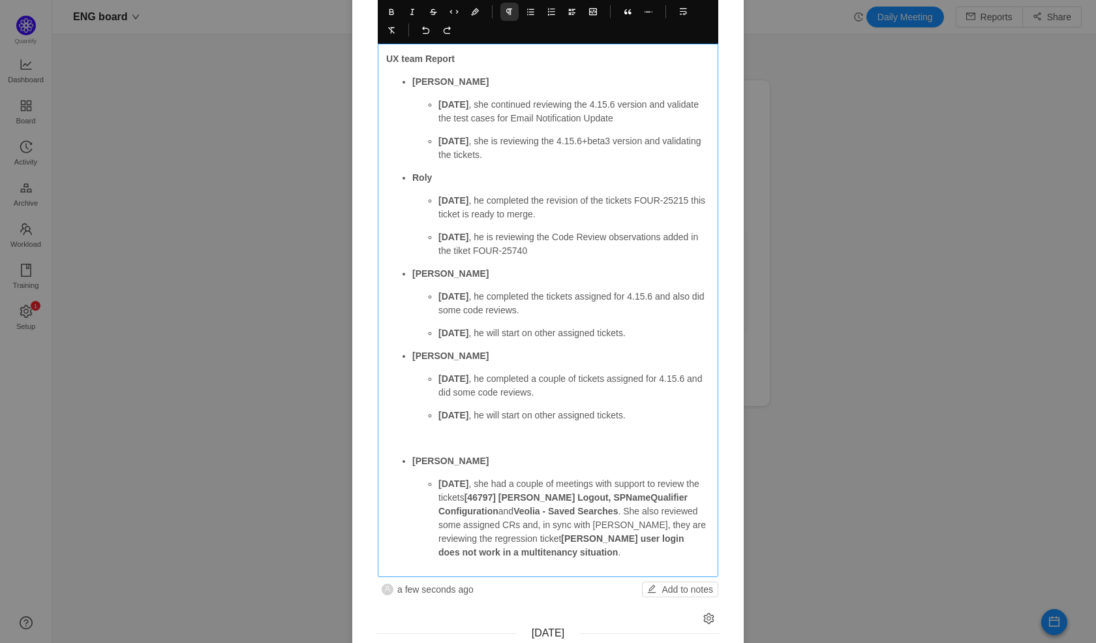
scroll to position [142, 0]
click at [550, 303] on p "[DATE] , he completed the tickets assigned for 4.15.6 and also did some code re…" at bounding box center [573, 301] width 271 height 27
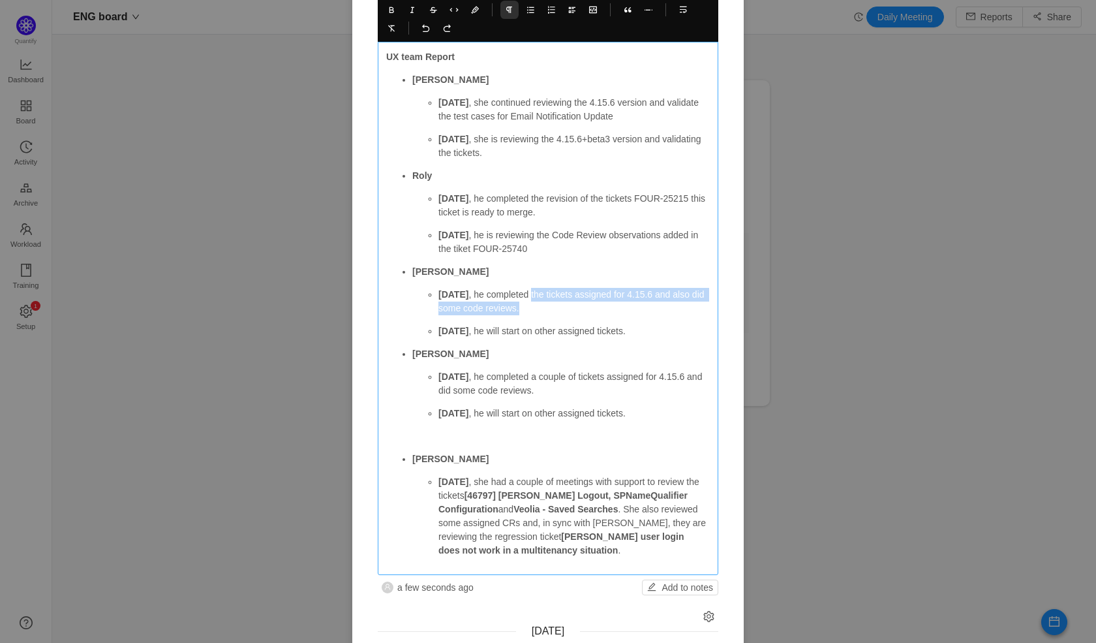
click at [526, 294] on p "[DATE] , he completed the tickets assigned for 4.15.6 and also did some code re…" at bounding box center [573, 301] width 271 height 27
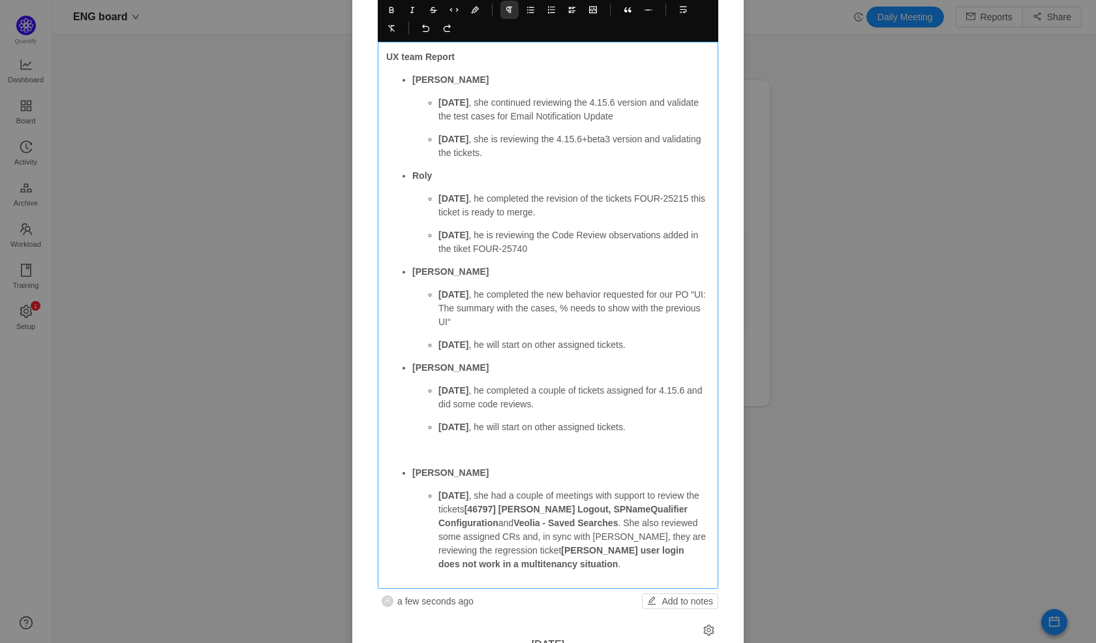
click at [469, 308] on p "[DATE] , he completed the new behavior requested for our PO “UI: The summary wi…" at bounding box center [573, 308] width 271 height 41
click at [496, 322] on p "[DATE] , he completed the new behavior requested for our PO “UI: The new summar…" at bounding box center [573, 308] width 271 height 41
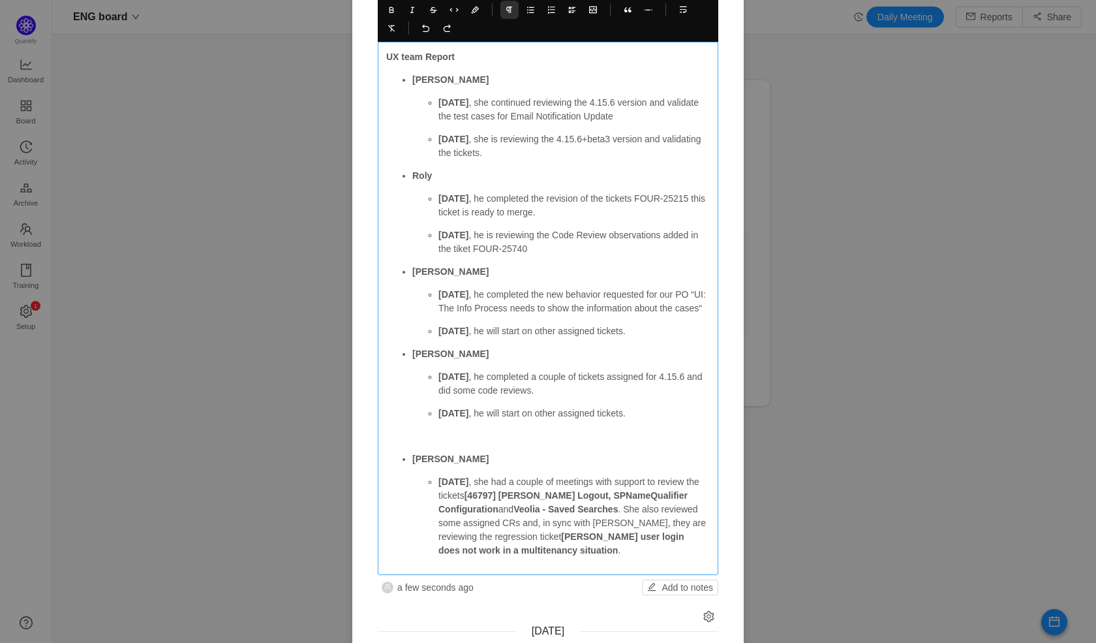
scroll to position [163, 0]
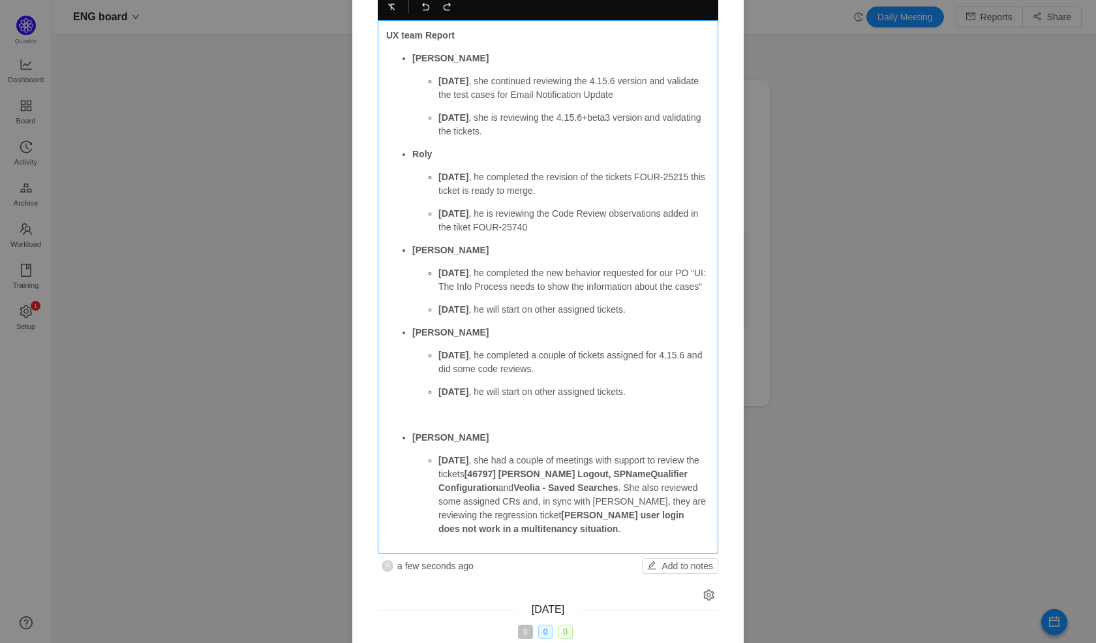
click at [565, 316] on p "[DATE] , he will start on other assigned tickets." at bounding box center [573, 310] width 271 height 14
click at [517, 316] on p "[DATE] , he will start on other assigned tickets." at bounding box center [573, 310] width 271 height 14
drag, startPoint x: 529, startPoint y: 324, endPoint x: 661, endPoint y: 324, distance: 132.4
click at [661, 316] on p "[DATE] , he will start on other assigned tickets." at bounding box center [573, 310] width 271 height 14
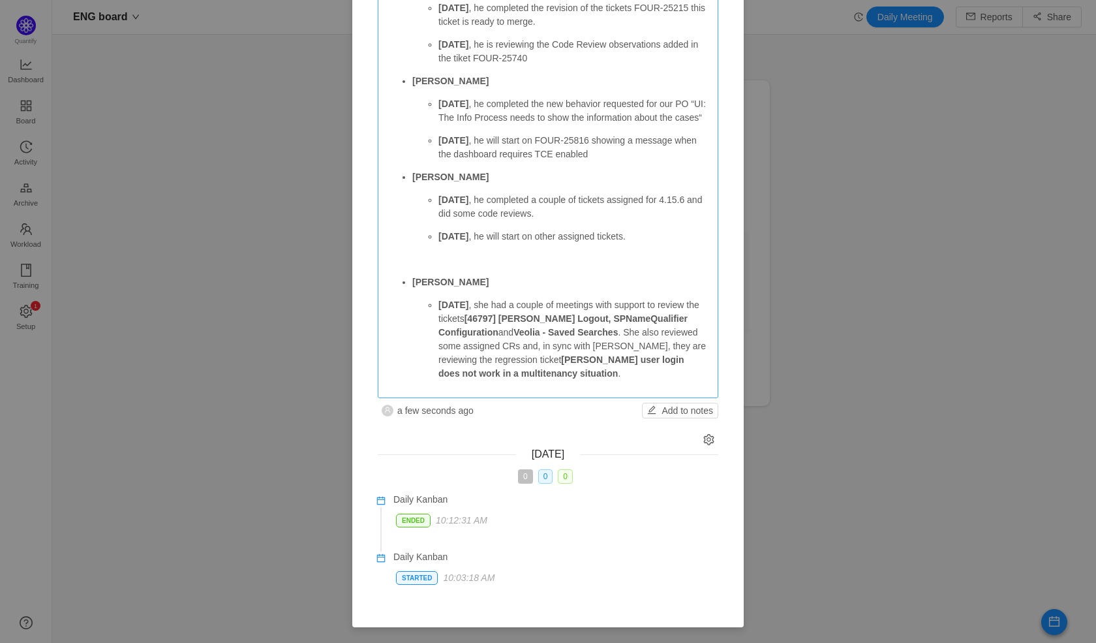
scroll to position [344, 0]
click at [580, 236] on p "[DATE] , he will start on other assigned tickets." at bounding box center [573, 237] width 271 height 14
click at [489, 235] on p "[DATE] , he will start on other assigned tickets." at bounding box center [573, 237] width 271 height 14
click at [494, 238] on p "[DATE] , he will start on other assigned tickets." at bounding box center [573, 237] width 271 height 14
drag, startPoint x: 478, startPoint y: 237, endPoint x: 678, endPoint y: 234, distance: 200.3
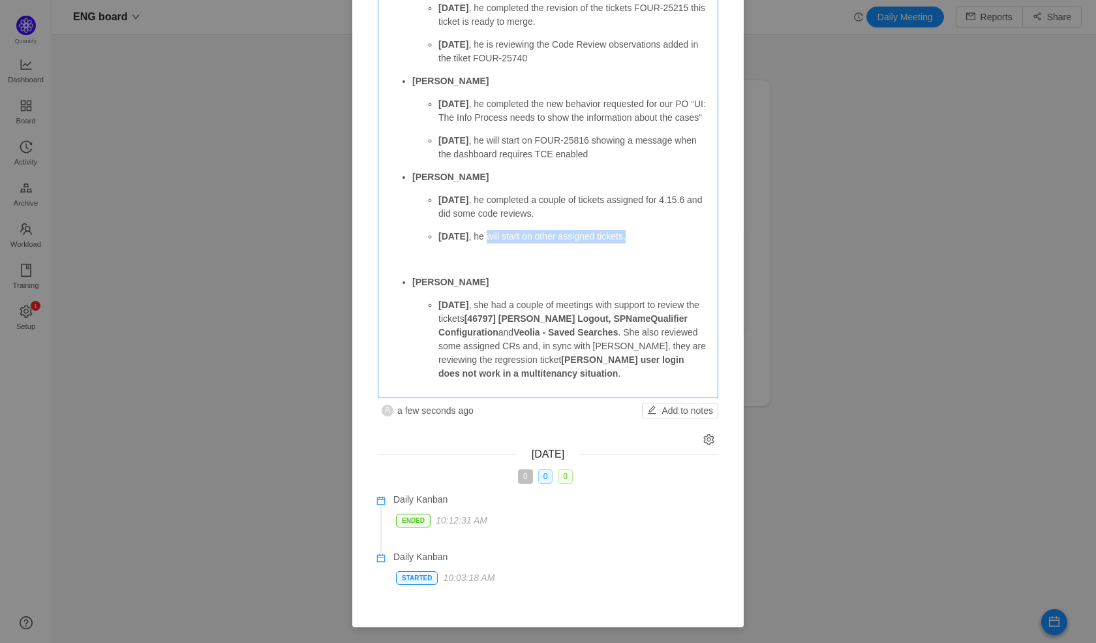
click at [678, 237] on p "[DATE] , he will start on other assigned tickets." at bounding box center [573, 237] width 271 height 14
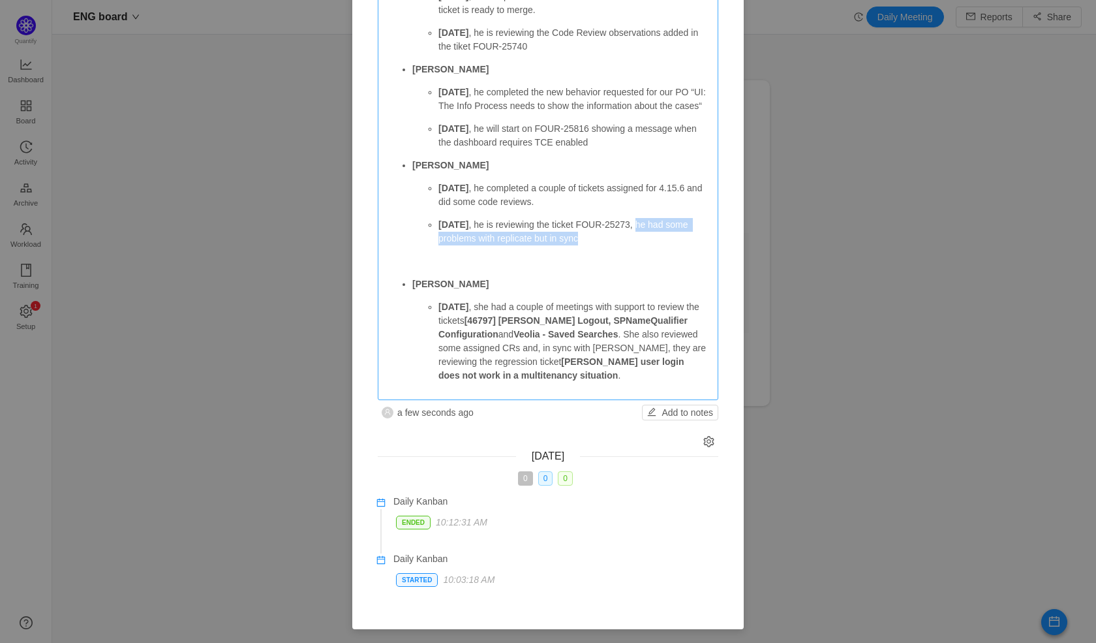
click at [635, 238] on p "[DATE] , he is reviewing the ticket FOUR-25273, he had some problems with repli…" at bounding box center [573, 231] width 271 height 27
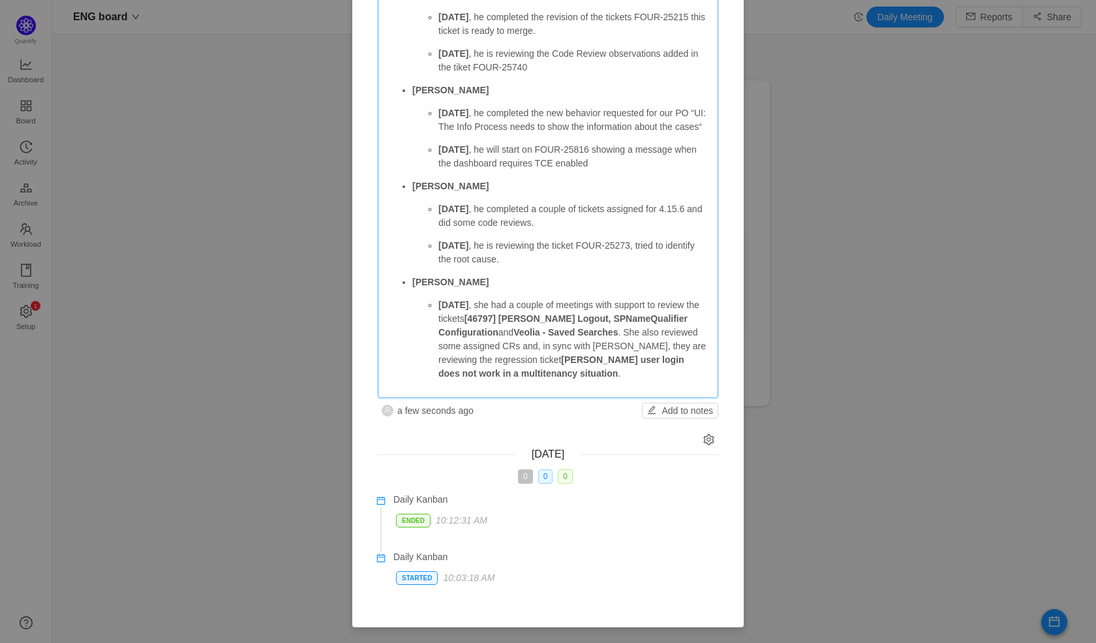
click at [467, 308] on p "[DATE] , she had a couple of meetings with support to review the tickets [46797…" at bounding box center [573, 339] width 271 height 82
click at [629, 331] on p "[DATE] , she had a couple of meetings with support to review the tickets [46797…" at bounding box center [573, 339] width 271 height 82
drag, startPoint x: 513, startPoint y: 335, endPoint x: 688, endPoint y: 302, distance: 178.0
click at [688, 303] on p "[DATE] , she had a couple of meetings with support to review the tickets [46797…" at bounding box center [573, 339] width 271 height 82
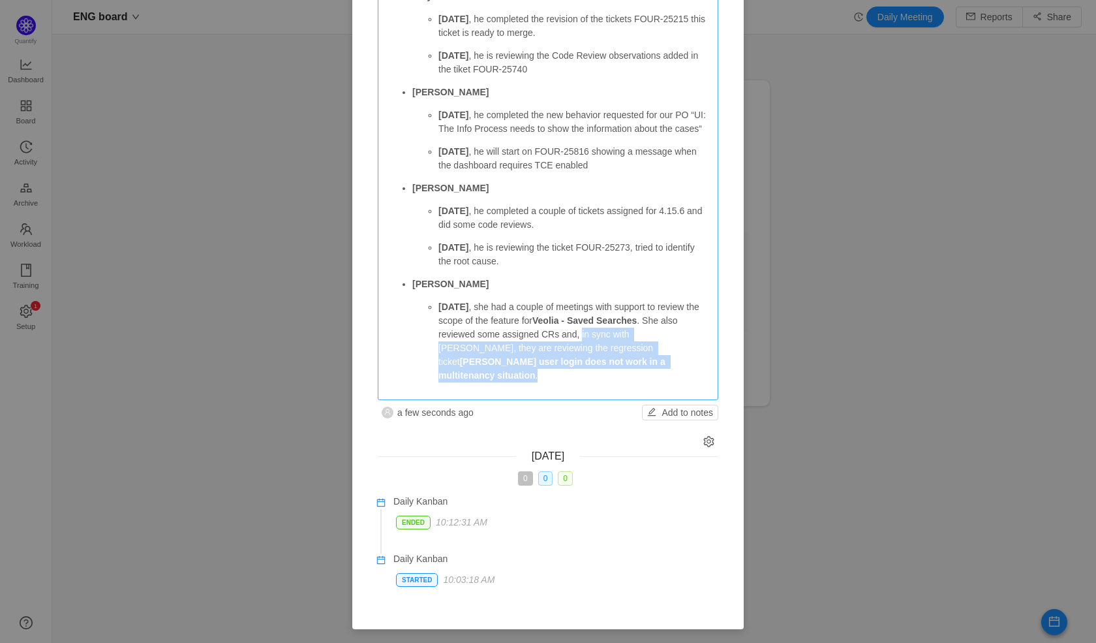
drag, startPoint x: 579, startPoint y: 348, endPoint x: 594, endPoint y: 375, distance: 30.7
click at [594, 375] on p "[DATE] , she had a couple of meetings with support to review the scope of the f…" at bounding box center [573, 341] width 271 height 82
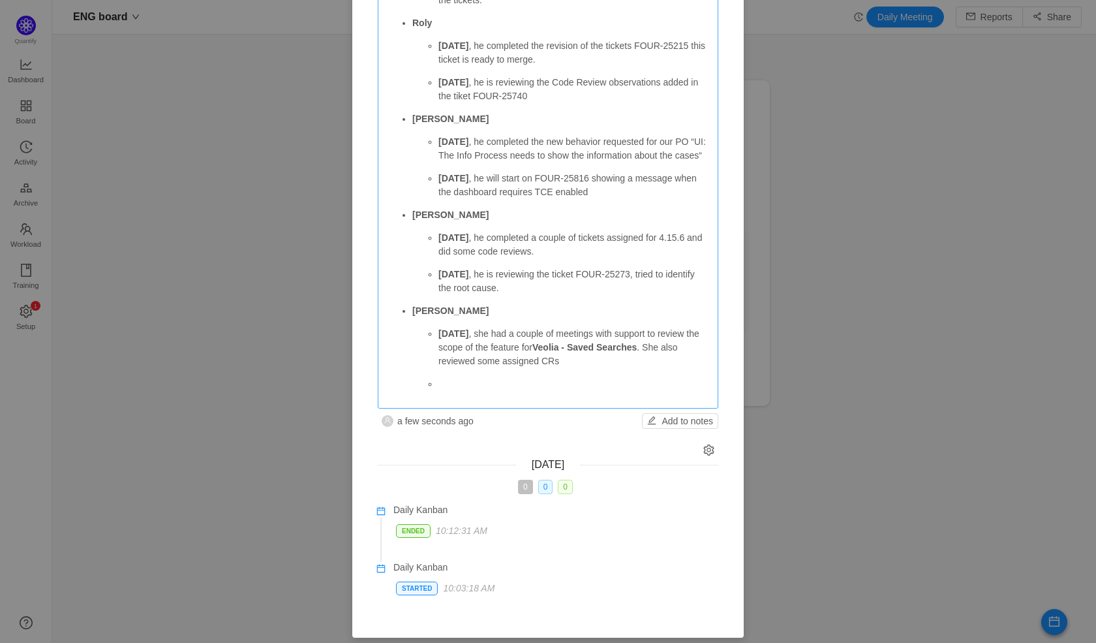
scroll to position [317, 0]
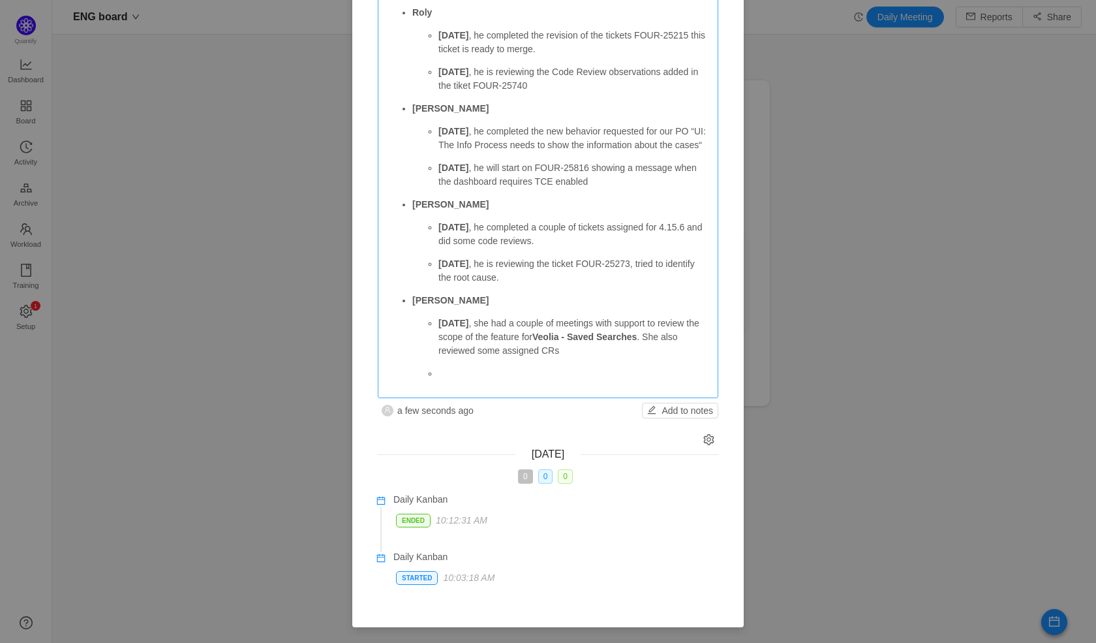
click at [447, 260] on strong "[DATE]" at bounding box center [453, 263] width 30 height 10
copy strong "[DATE]"
click at [469, 377] on p at bounding box center [573, 374] width 271 height 14
click at [470, 326] on p "[DATE] , she had a couple of meetings with support to review the scope of the f…" at bounding box center [573, 336] width 271 height 41
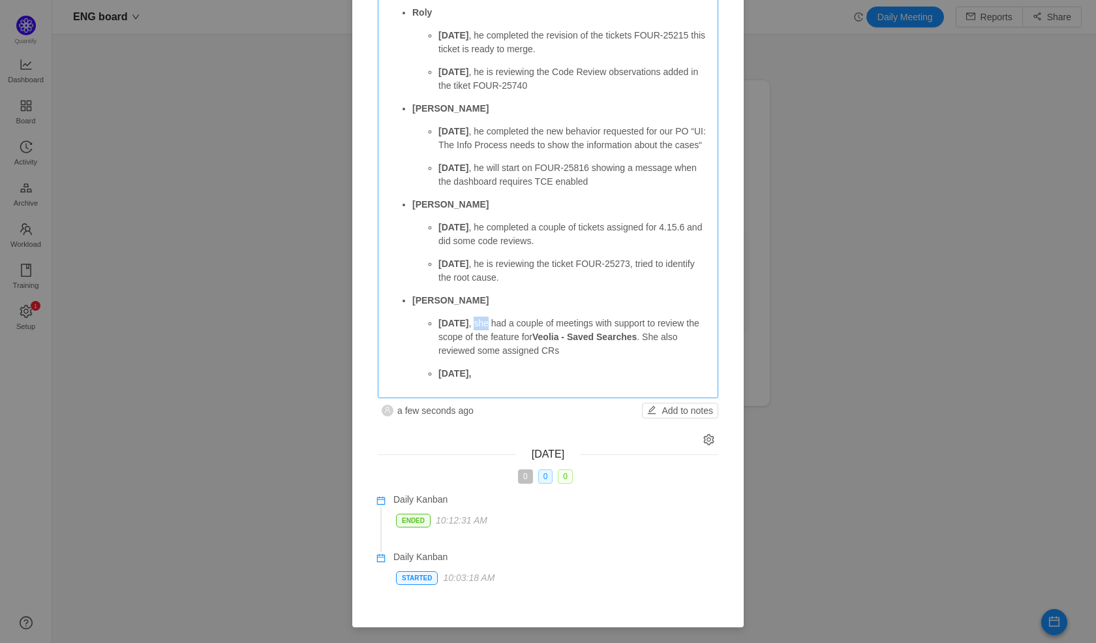
click at [470, 326] on p "[DATE] , she had a couple of meetings with support to review the scope of the f…" at bounding box center [573, 336] width 271 height 41
copy p "she"
click at [487, 375] on p "[DATE]," at bounding box center [573, 374] width 271 height 14
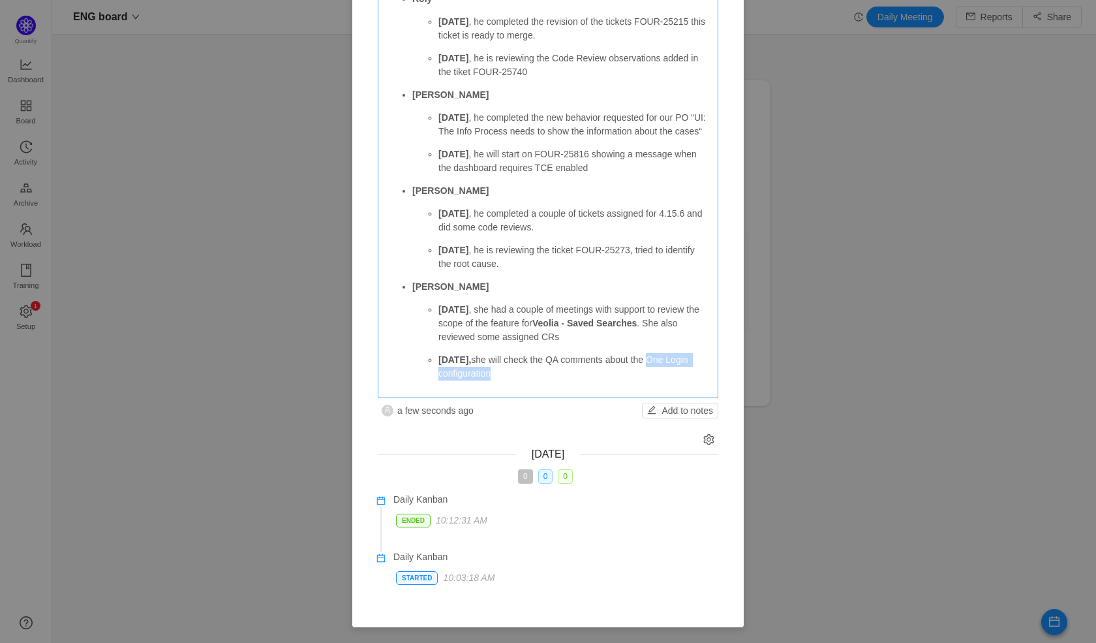
click at [648, 359] on p "[DATE], she will check the QA comments about the One Login configuration" at bounding box center [573, 366] width 271 height 27
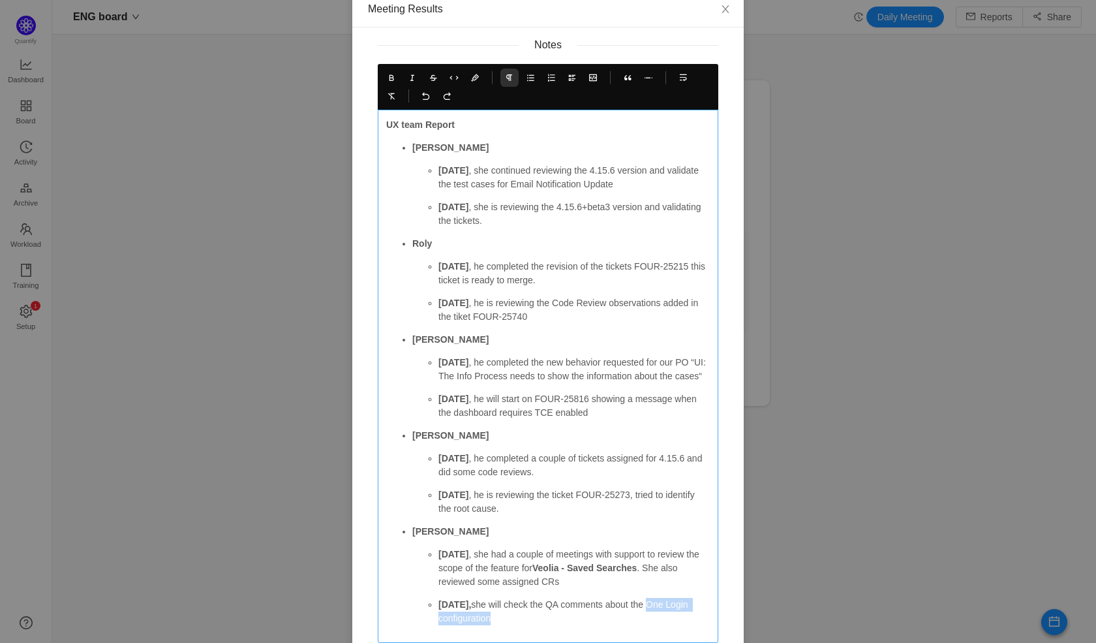
scroll to position [71, 0]
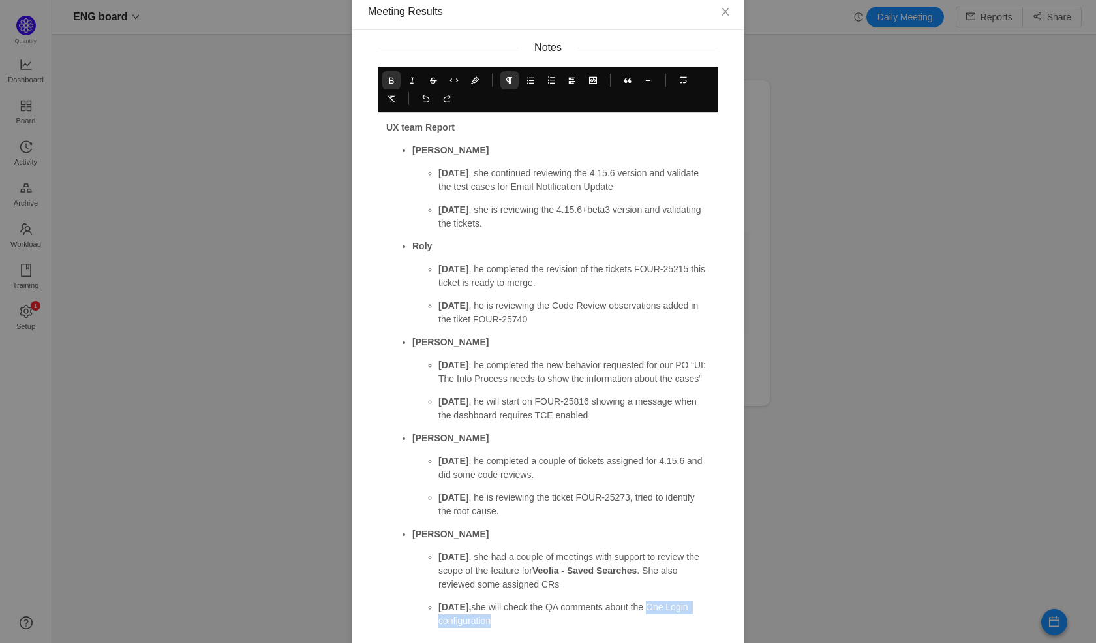
click at [387, 80] on icon at bounding box center [391, 80] width 9 height 9
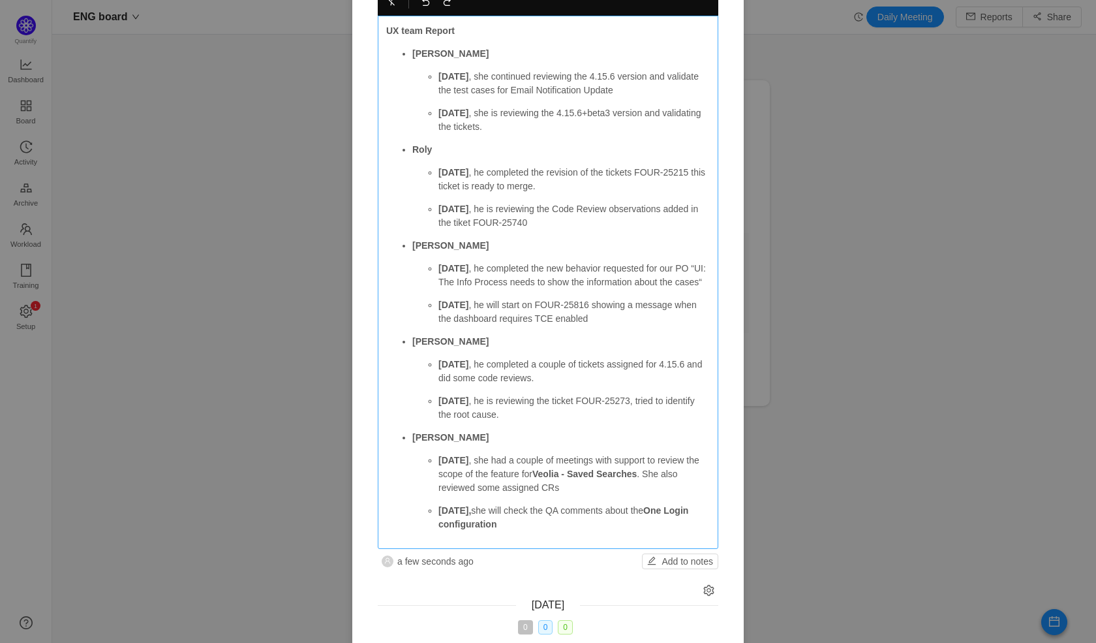
scroll to position [331, 0]
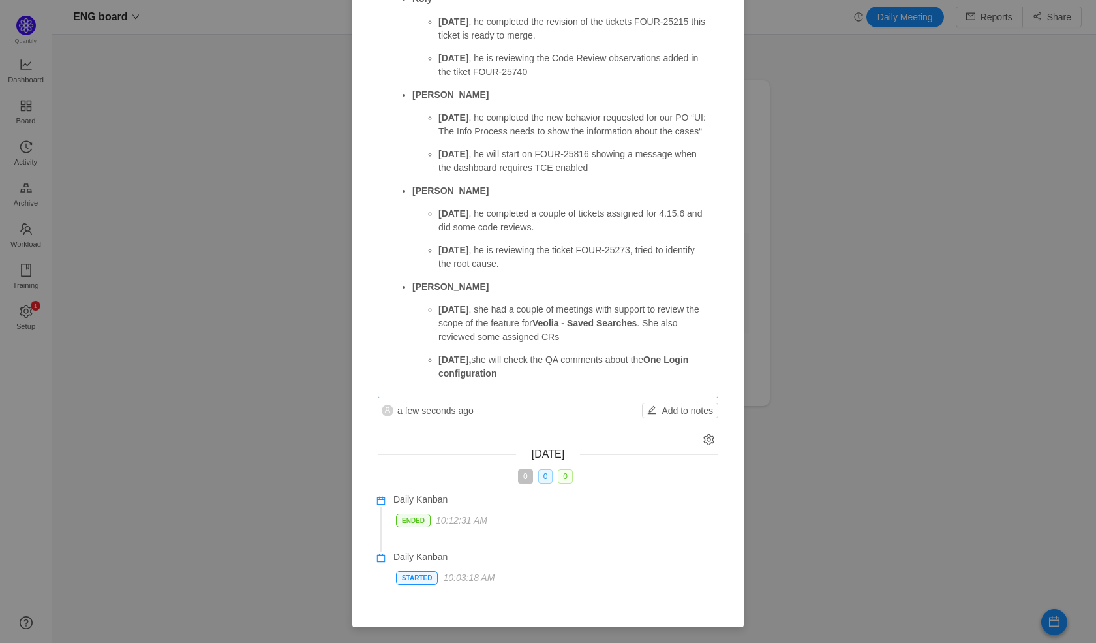
click at [548, 376] on p "[DATE], she will check the QA comments about the One Login configuration" at bounding box center [573, 366] width 271 height 27
click at [618, 337] on p "[DATE] , she had a couple of meetings with support to review the scope of the f…" at bounding box center [573, 323] width 271 height 41
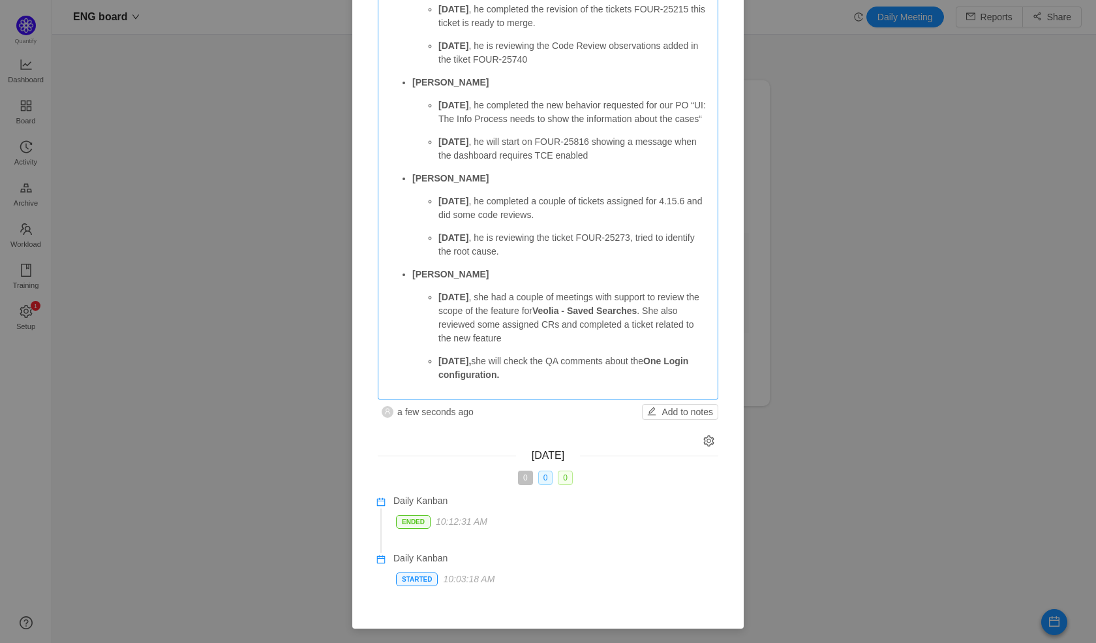
click at [549, 382] on p "[DATE], she will check the QA comments about the One Login configuration." at bounding box center [573, 367] width 271 height 27
click at [536, 345] on p "[DATE] , she had a couple of meetings with support to review the scope of the f…" at bounding box center [573, 317] width 271 height 55
click at [503, 345] on p "[DATE] , she had a couple of meetings with support to review the scope of the f…" at bounding box center [573, 317] width 271 height 55
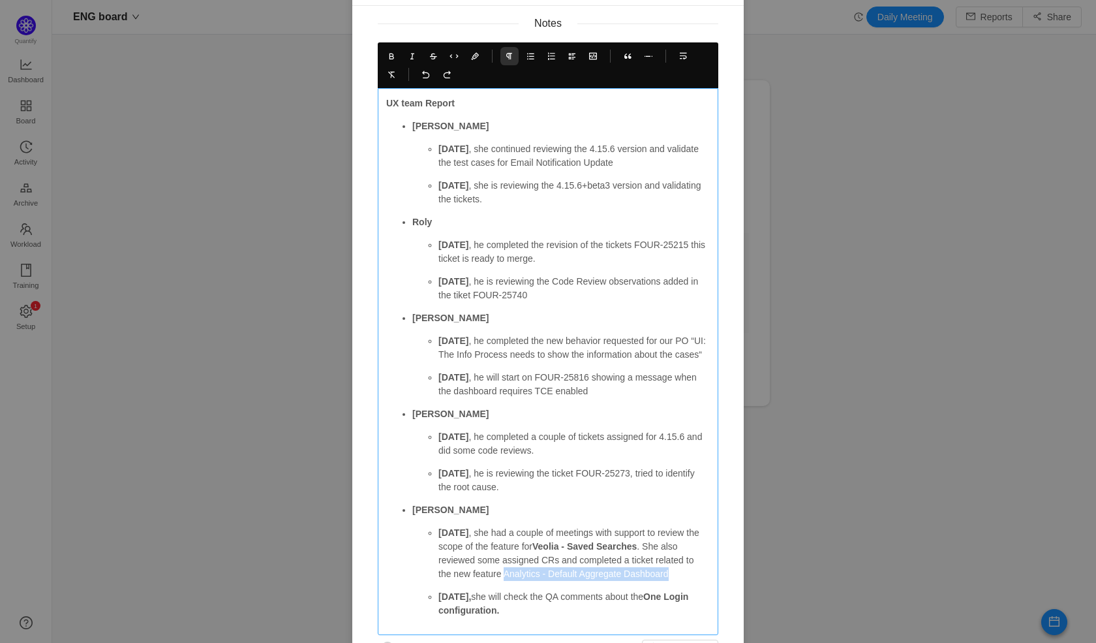
scroll to position [0, 0]
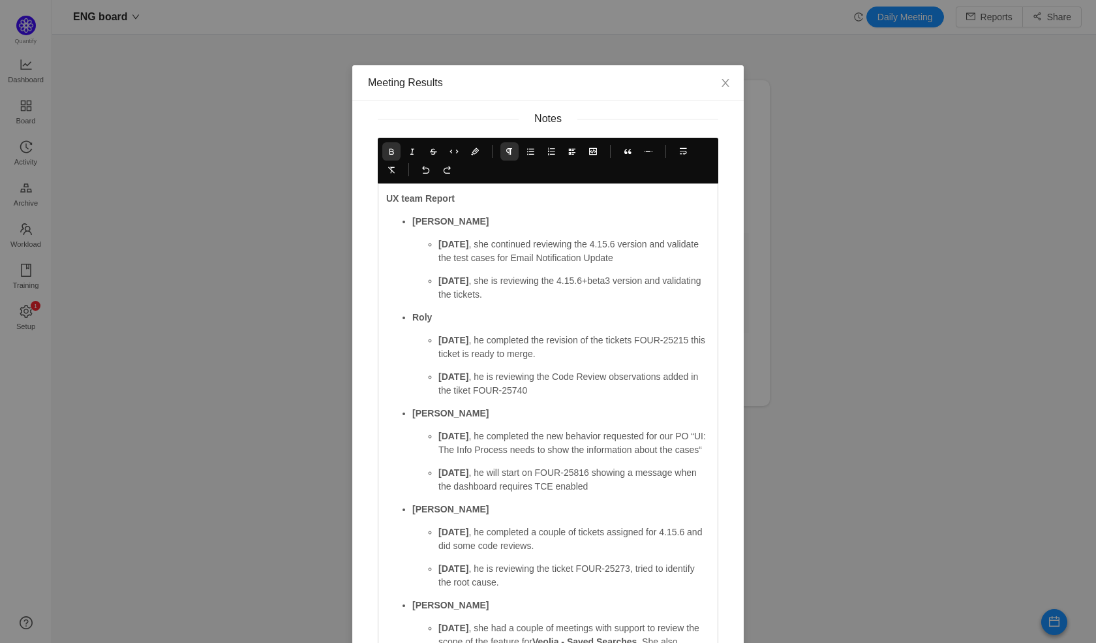
click at [387, 149] on icon at bounding box center [391, 151] width 9 height 9
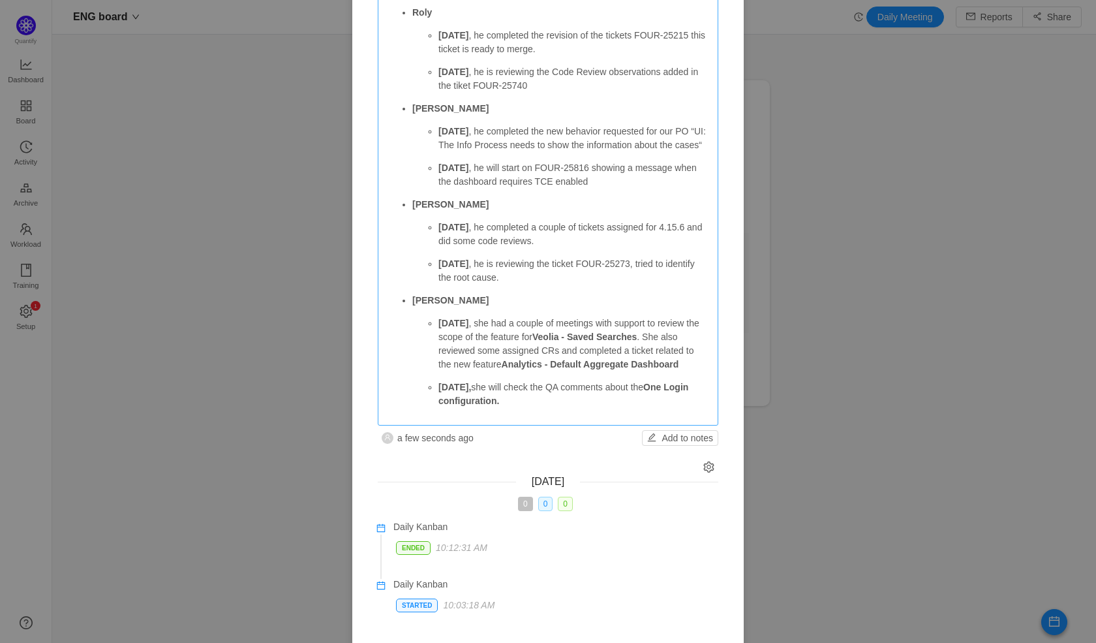
scroll to position [344, 0]
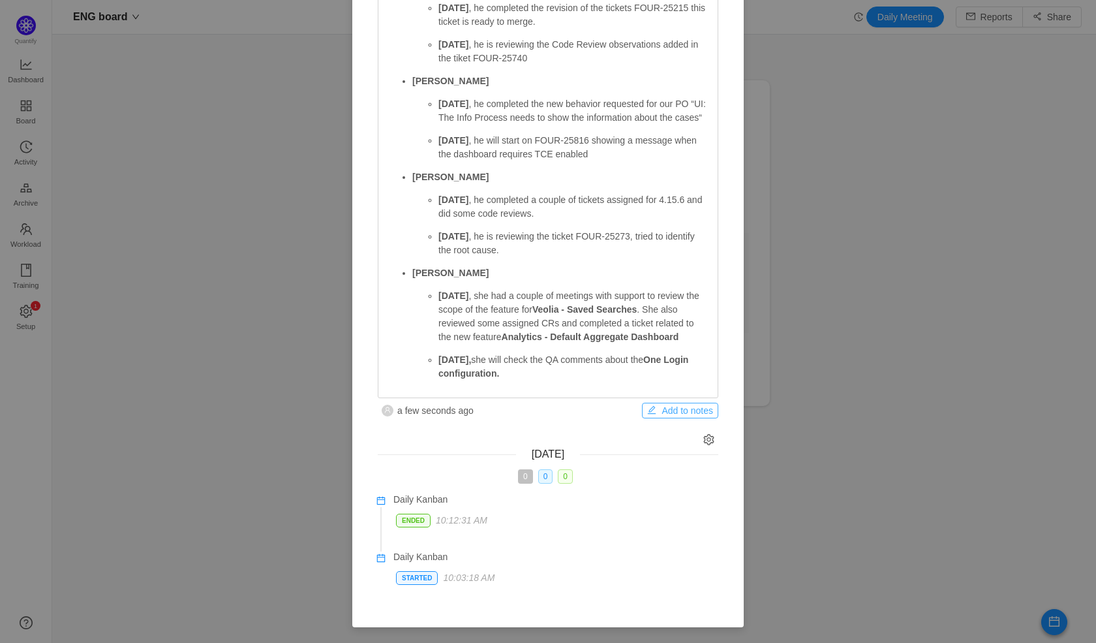
click at [666, 410] on button "Add to notes" at bounding box center [680, 410] width 76 height 16
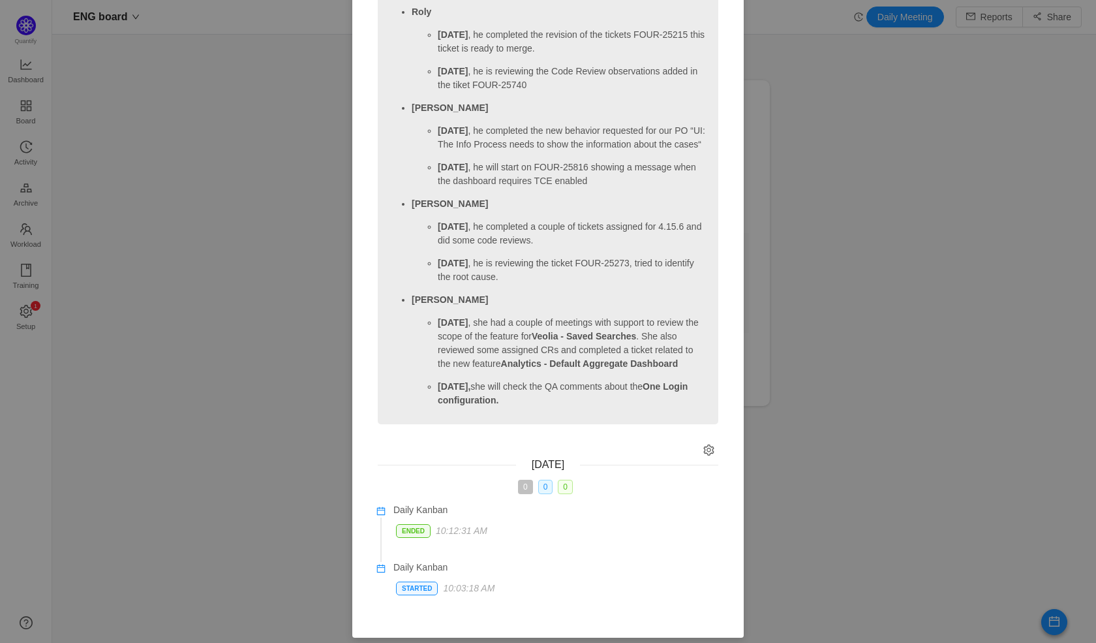
scroll to position [282, 0]
